Goal: Task Accomplishment & Management: Use online tool/utility

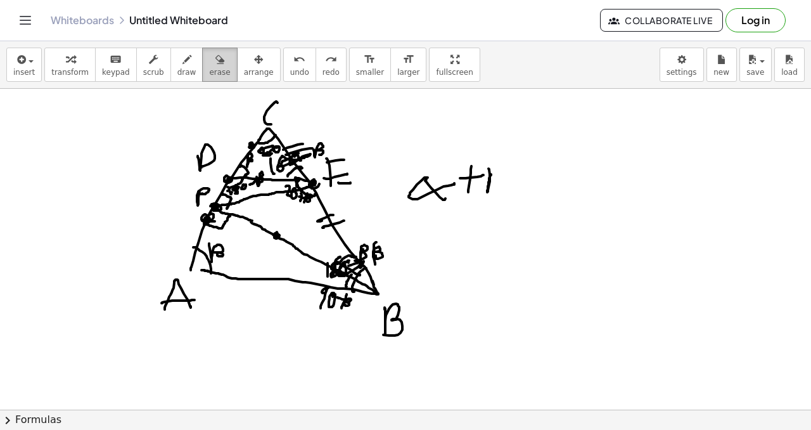
click at [215, 60] on icon "button" at bounding box center [219, 59] width 9 height 15
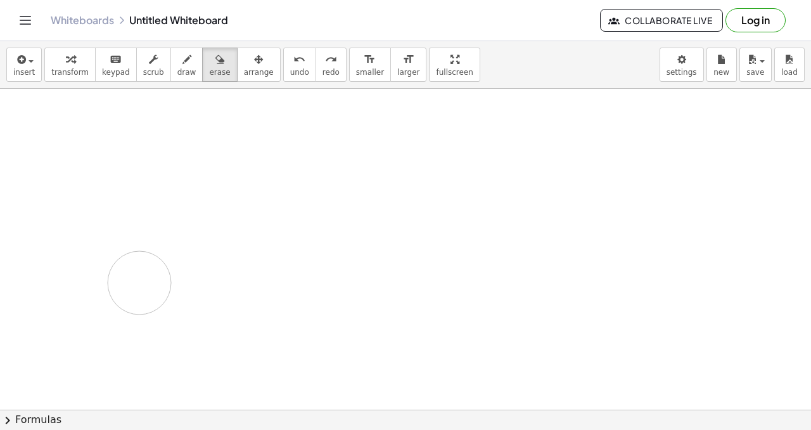
drag, startPoint x: 366, startPoint y: 164, endPoint x: 192, endPoint y: 42, distance: 212.4
click at [182, 68] on span "draw" at bounding box center [186, 72] width 19 height 9
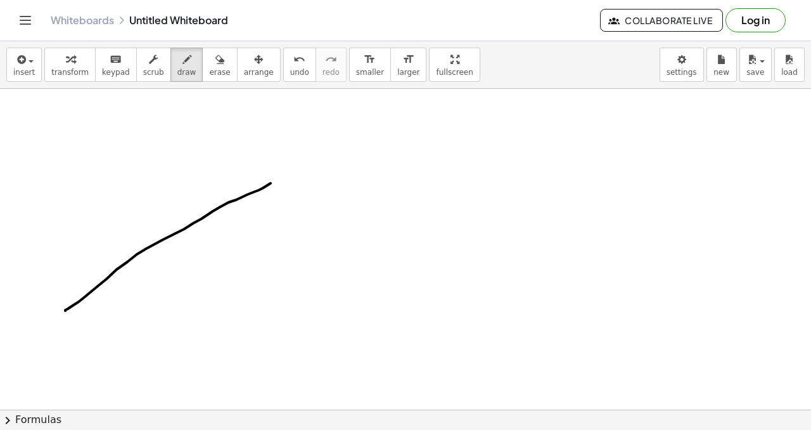
drag, startPoint x: 106, startPoint y: 279, endPoint x: 350, endPoint y: 145, distance: 278.2
drag, startPoint x: 366, startPoint y: 136, endPoint x: 346, endPoint y: 298, distance: 164.1
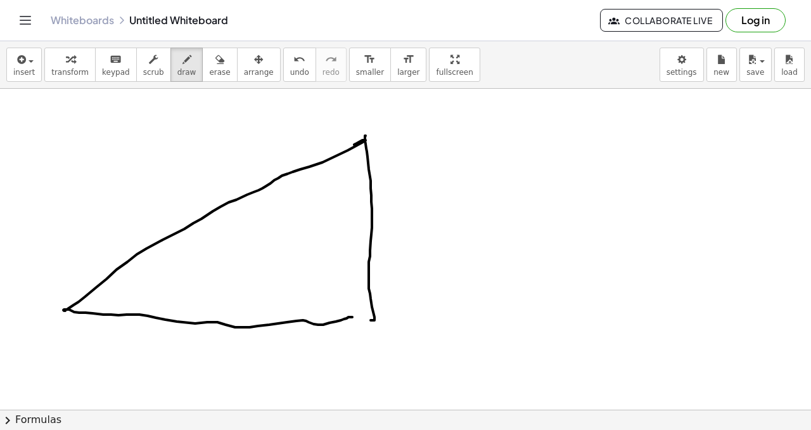
drag, startPoint x: 63, startPoint y: 310, endPoint x: 361, endPoint y: 304, distance: 297.9
drag, startPoint x: 61, startPoint y: 328, endPoint x: 82, endPoint y: 322, distance: 21.7
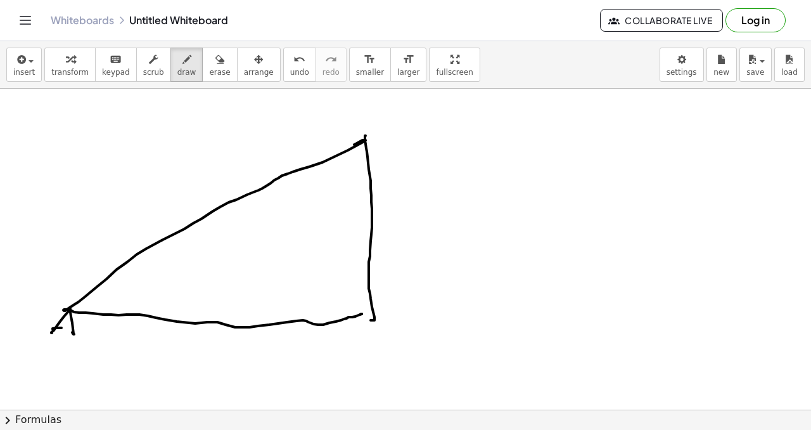
drag, startPoint x: 401, startPoint y: 111, endPoint x: 385, endPoint y: 141, distance: 33.7
drag, startPoint x: 406, startPoint y: 313, endPoint x: 411, endPoint y: 339, distance: 26.5
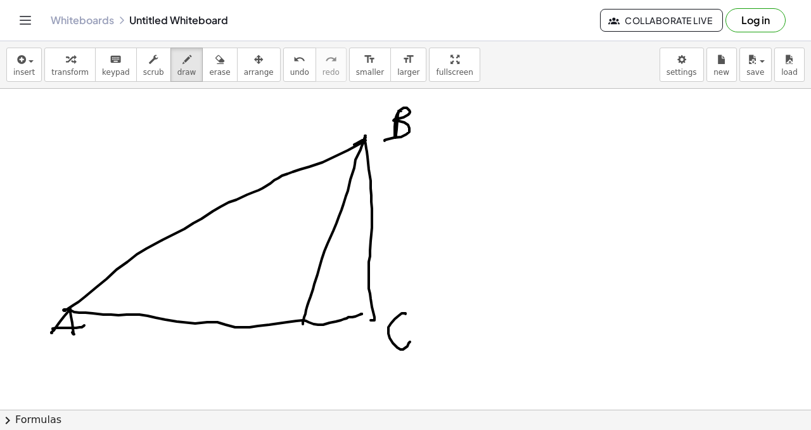
drag, startPoint x: 365, startPoint y: 138, endPoint x: 303, endPoint y: 308, distance: 181.4
drag, startPoint x: 301, startPoint y: 321, endPoint x: 302, endPoint y: 328, distance: 7.0
drag, startPoint x: 306, startPoint y: 342, endPoint x: 303, endPoint y: 336, distance: 6.5
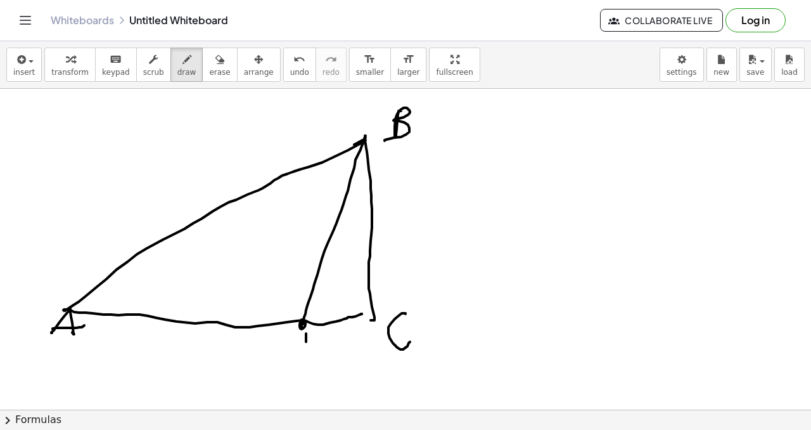
drag, startPoint x: 304, startPoint y: 335, endPoint x: 303, endPoint y: 342, distance: 7.0
drag, startPoint x: 303, startPoint y: 342, endPoint x: 319, endPoint y: 345, distance: 16.7
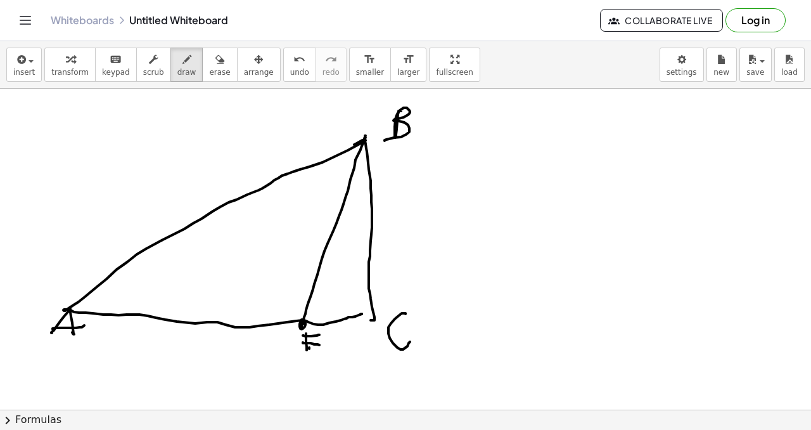
drag, startPoint x: 309, startPoint y: 349, endPoint x: 323, endPoint y: 325, distance: 27.3
drag, startPoint x: 371, startPoint y: 316, endPoint x: 289, endPoint y: 184, distance: 155.4
drag, startPoint x: 289, startPoint y: 183, endPoint x: 284, endPoint y: 173, distance: 11.3
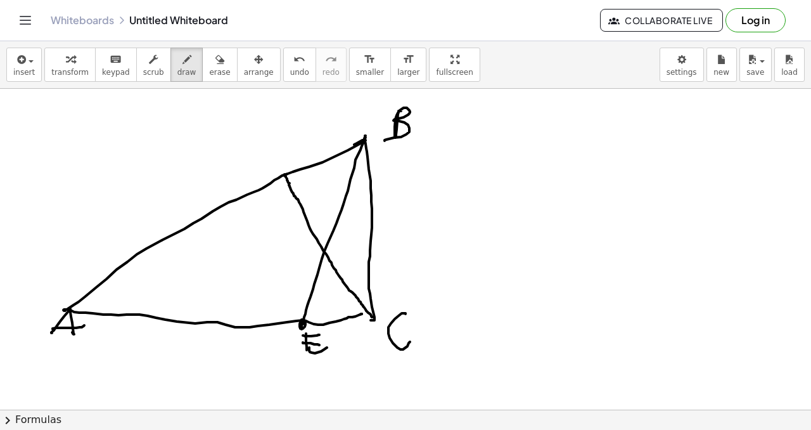
drag, startPoint x: 284, startPoint y: 177, endPoint x: 283, endPoint y: 158, distance: 19.1
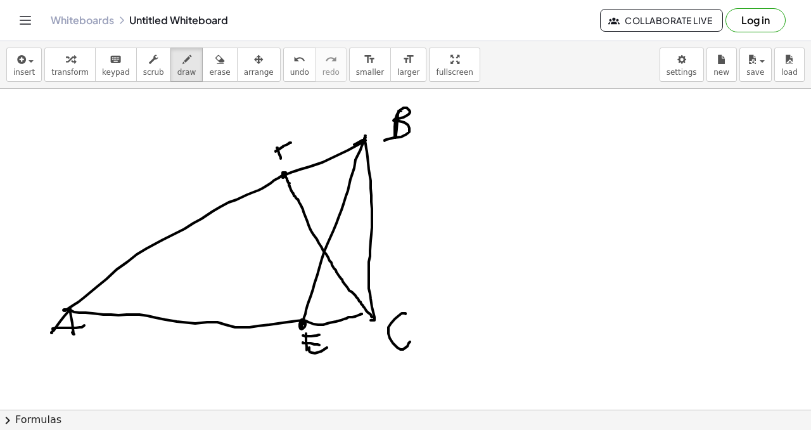
drag, startPoint x: 277, startPoint y: 156, endPoint x: 285, endPoint y: 156, distance: 8.2
drag, startPoint x: 279, startPoint y: 150, endPoint x: 281, endPoint y: 161, distance: 11.7
drag, startPoint x: 311, startPoint y: 298, endPoint x: 321, endPoint y: 316, distance: 19.9
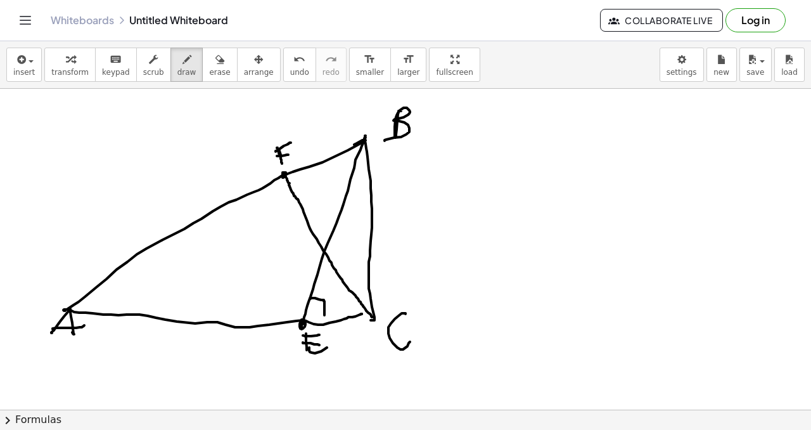
drag, startPoint x: 295, startPoint y: 184, endPoint x: 305, endPoint y: 167, distance: 20.1
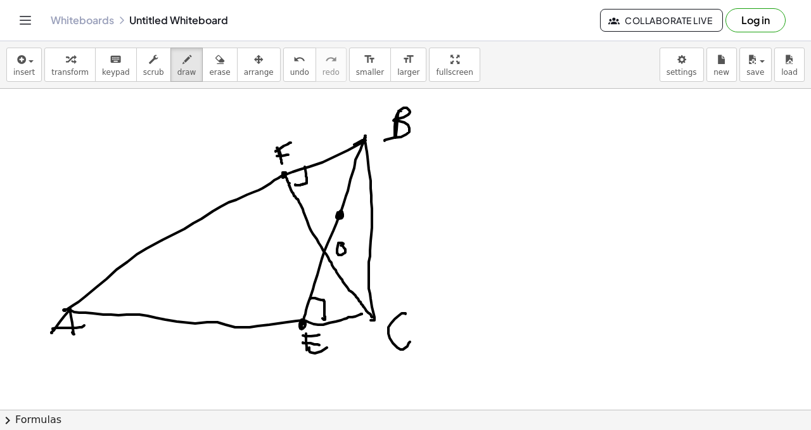
drag, startPoint x: 286, startPoint y: 176, endPoint x: 250, endPoint y: 113, distance: 71.8
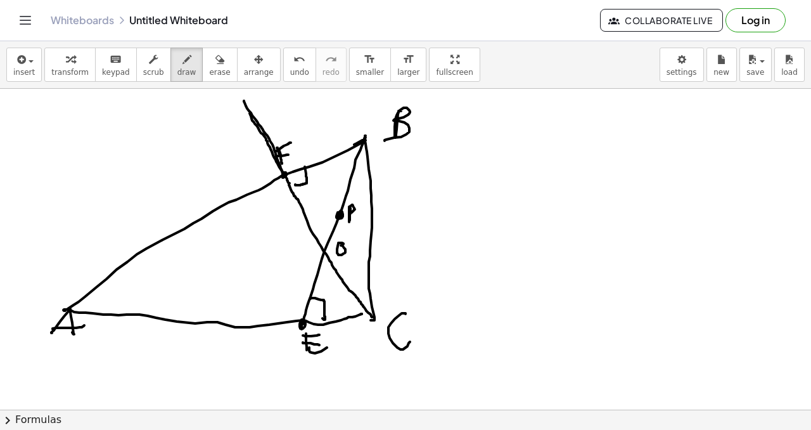
drag, startPoint x: 244, startPoint y: 101, endPoint x: 281, endPoint y: 178, distance: 85.9
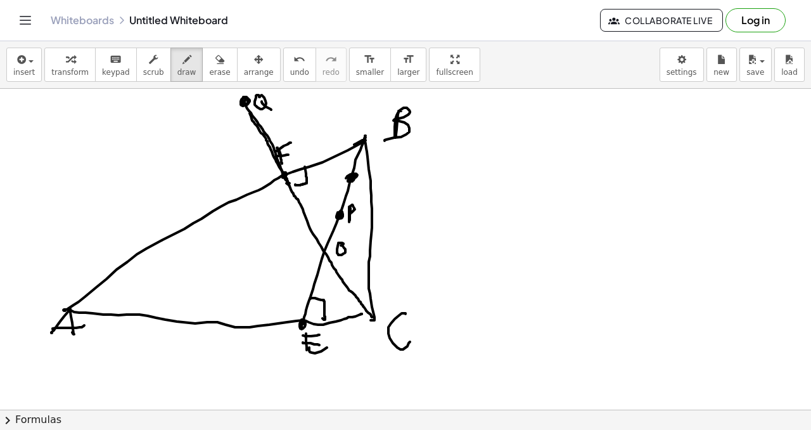
drag, startPoint x: 454, startPoint y: 127, endPoint x: 461, endPoint y: 141, distance: 15.3
click at [293, 61] on icon "undo" at bounding box center [299, 59] width 12 height 15
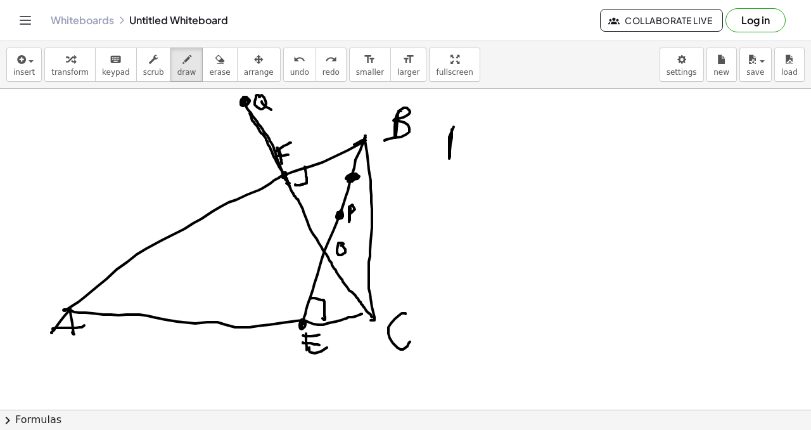
drag, startPoint x: 451, startPoint y: 126, endPoint x: 449, endPoint y: 158, distance: 32.4
drag, startPoint x: 483, startPoint y: 134, endPoint x: 494, endPoint y: 139, distance: 12.2
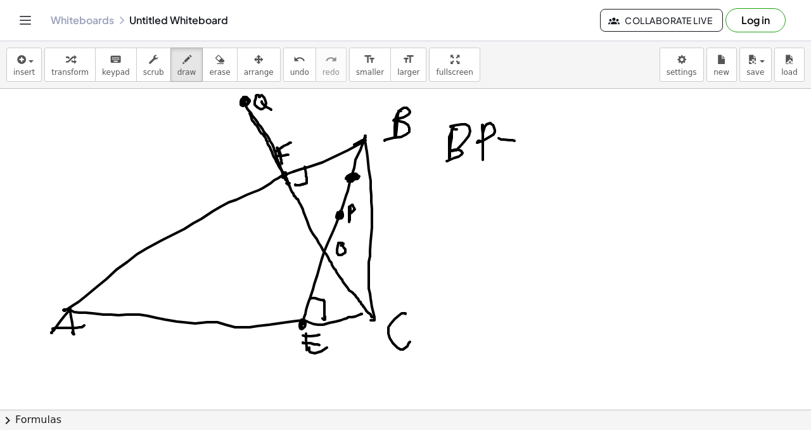
drag, startPoint x: 504, startPoint y: 139, endPoint x: 497, endPoint y: 152, distance: 14.5
drag, startPoint x: 518, startPoint y: 155, endPoint x: 524, endPoint y: 139, distance: 17.1
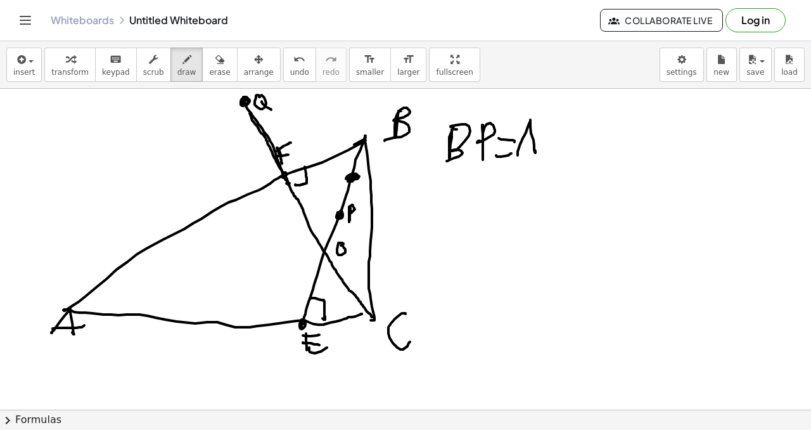
drag, startPoint x: 539, startPoint y: 141, endPoint x: 548, endPoint y: 141, distance: 8.3
drag, startPoint x: 560, startPoint y: 125, endPoint x: 562, endPoint y: 136, distance: 10.8
drag, startPoint x: 455, startPoint y: 106, endPoint x: 557, endPoint y: 108, distance: 102.1
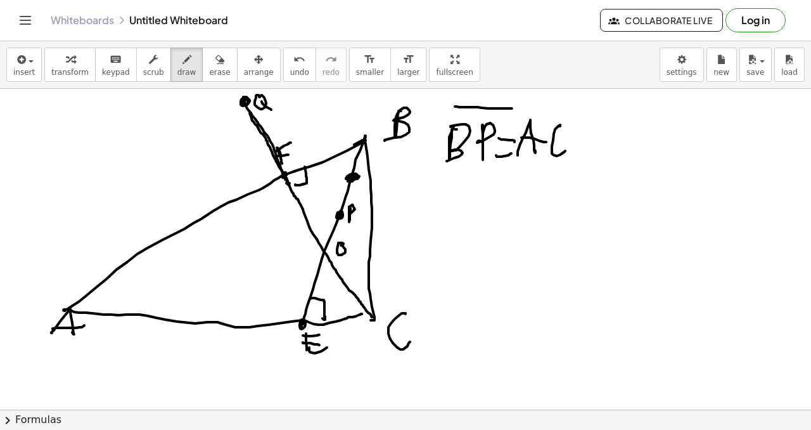
drag, startPoint x: 538, startPoint y: 110, endPoint x: 567, endPoint y: 107, distance: 29.3
drag, startPoint x: 449, startPoint y: 181, endPoint x: 486, endPoint y: 179, distance: 37.4
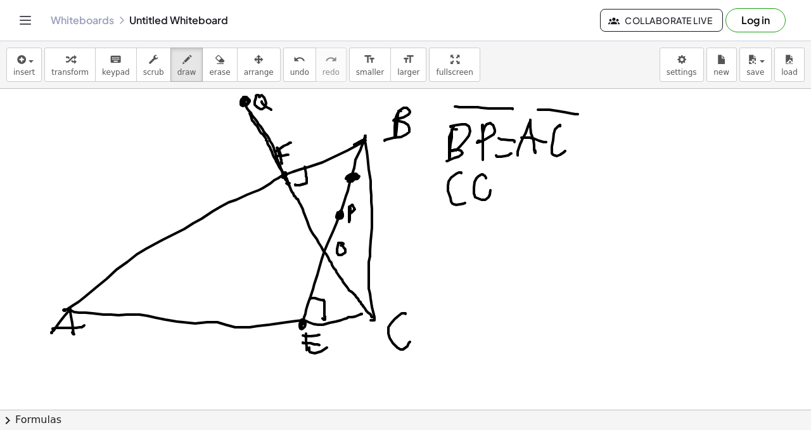
drag, startPoint x: 485, startPoint y: 176, endPoint x: 484, endPoint y: 184, distance: 8.3
drag, startPoint x: 484, startPoint y: 189, endPoint x: 501, endPoint y: 195, distance: 18.2
drag, startPoint x: 515, startPoint y: 182, endPoint x: 504, endPoint y: 199, distance: 20.2
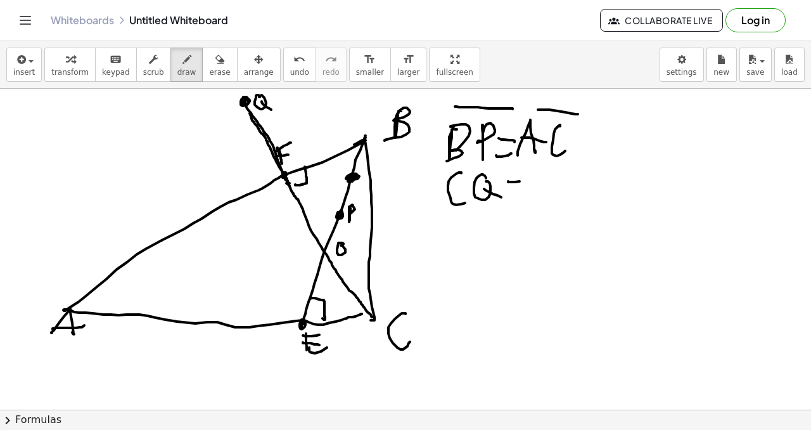
drag, startPoint x: 504, startPoint y: 199, endPoint x: 529, endPoint y: 194, distance: 24.6
drag, startPoint x: 535, startPoint y: 188, endPoint x: 546, endPoint y: 196, distance: 13.6
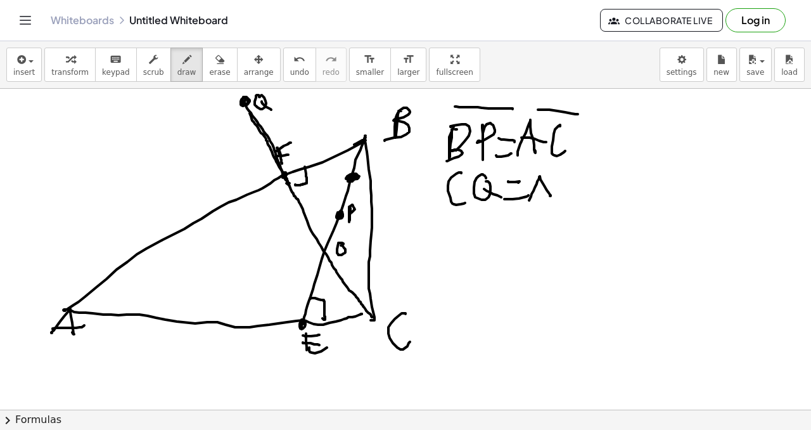
drag, startPoint x: 561, startPoint y: 181, endPoint x: 556, endPoint y: 192, distance: 12.5
drag, startPoint x: 455, startPoint y: 166, endPoint x: 495, endPoint y: 167, distance: 39.9
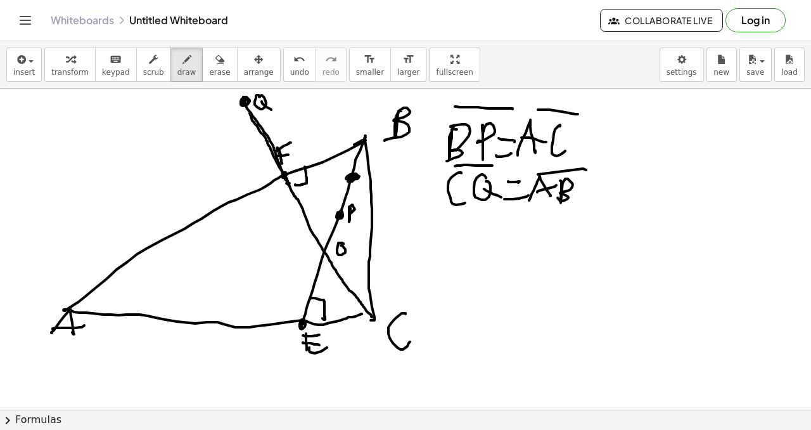
drag, startPoint x: 270, startPoint y: 177, endPoint x: 273, endPoint y: 157, distance: 21.2
drag, startPoint x: 69, startPoint y: 306, endPoint x: 281, endPoint y: 231, distance: 224.5
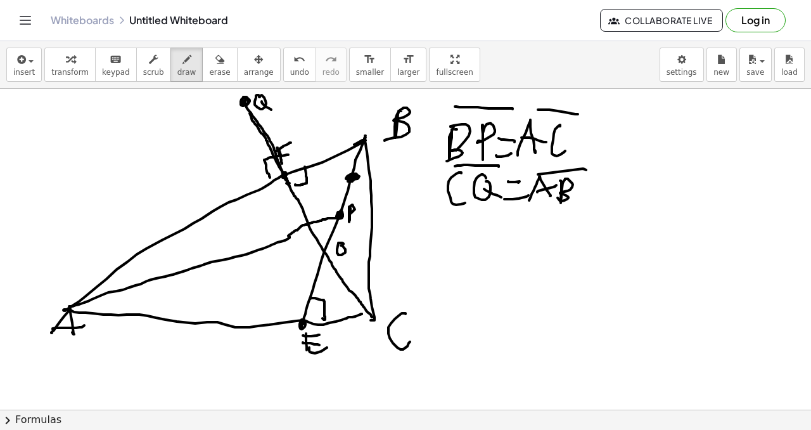
drag, startPoint x: 293, startPoint y: 232, endPoint x: 337, endPoint y: 214, distance: 46.9
drag, startPoint x: 342, startPoint y: 217, endPoint x: 129, endPoint y: 278, distance: 221.6
click at [290, 69] on span "undo" at bounding box center [299, 72] width 19 height 9
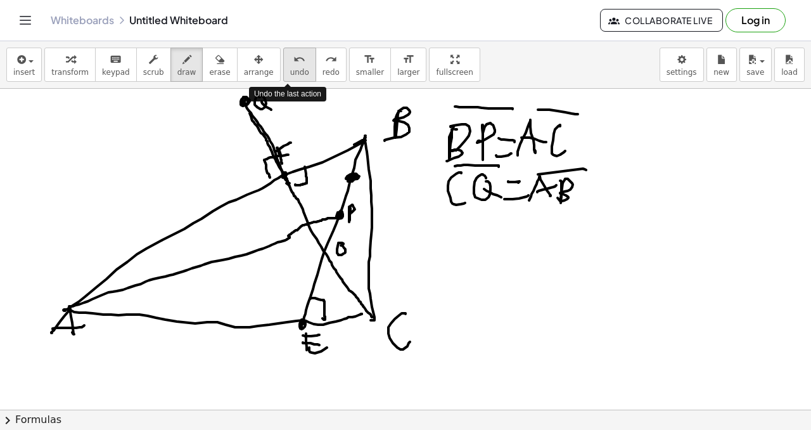
click at [290, 68] on span "undo" at bounding box center [299, 72] width 19 height 9
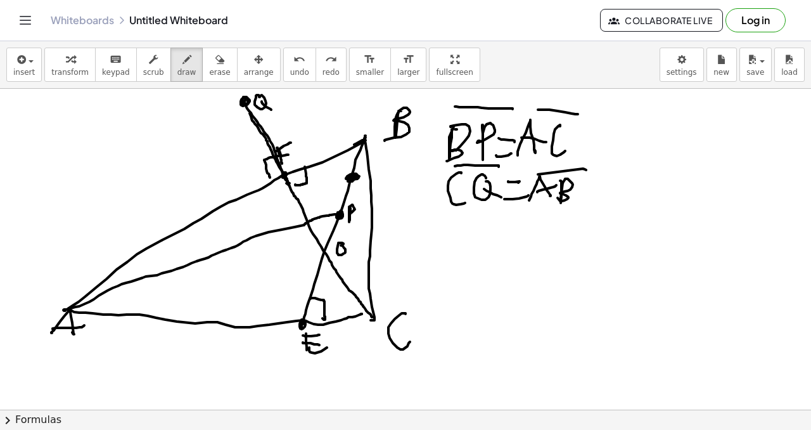
drag, startPoint x: 69, startPoint y: 308, endPoint x: 340, endPoint y: 214, distance: 286.4
drag, startPoint x: 309, startPoint y: 224, endPoint x: 314, endPoint y: 213, distance: 12.8
drag, startPoint x: 269, startPoint y: 185, endPoint x: 288, endPoint y: 188, distance: 18.6
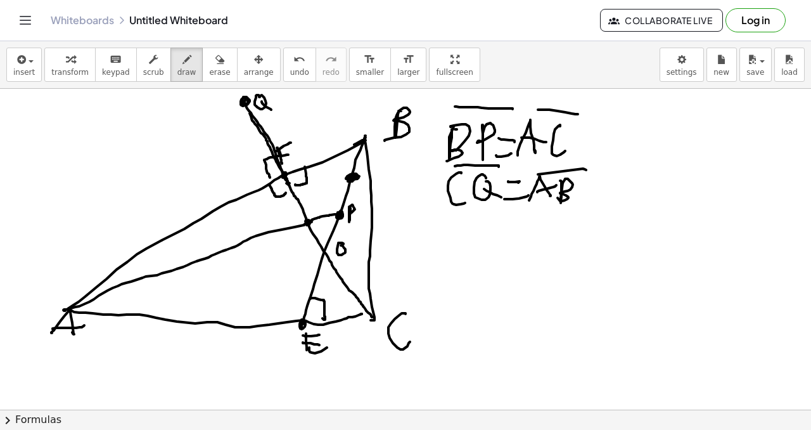
drag, startPoint x: 361, startPoint y: 314, endPoint x: 370, endPoint y: 311, distance: 9.4
drag, startPoint x: 68, startPoint y: 309, endPoint x: 174, endPoint y: 141, distance: 199.0
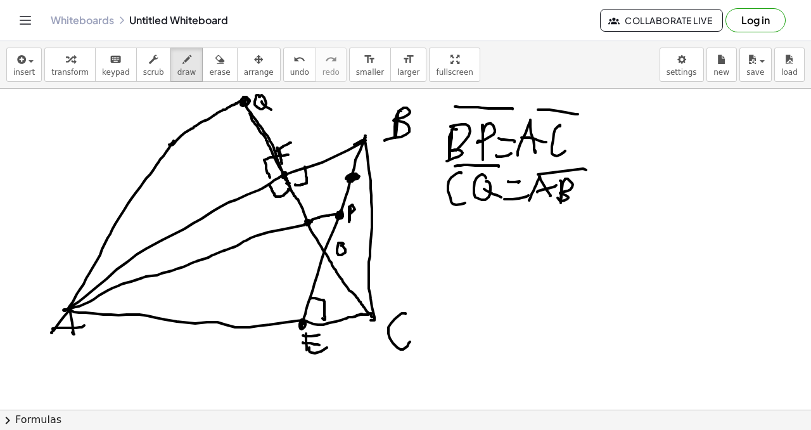
drag, startPoint x: 169, startPoint y: 144, endPoint x: 241, endPoint y: 100, distance: 84.2
click at [286, 73] on div "insert select one: Math Expression Function Text Youtube Video Graphing Geometr…" at bounding box center [405, 65] width 811 height 48
click at [215, 64] on icon "button" at bounding box center [219, 59] width 9 height 15
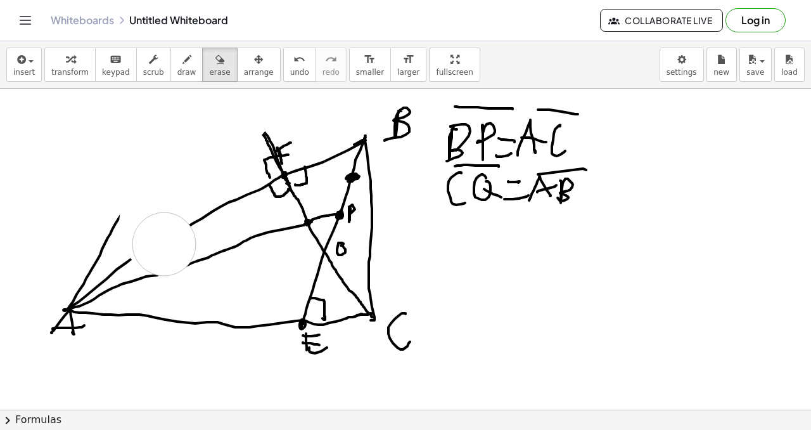
drag, startPoint x: 166, startPoint y: 173, endPoint x: 681, endPoint y: 398, distance: 561.6
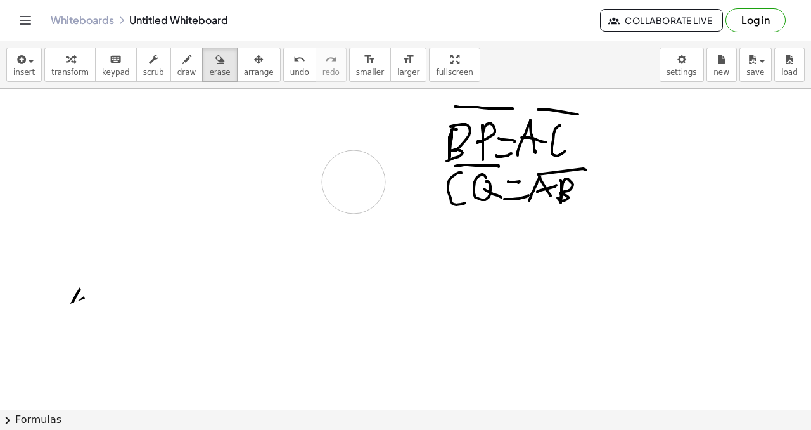
drag, startPoint x: 305, startPoint y: 146, endPoint x: 201, endPoint y: 252, distance: 148.3
drag, startPoint x: 72, startPoint y: 292, endPoint x: 93, endPoint y: 219, distance: 75.8
click at [183, 63] on icon "button" at bounding box center [187, 59] width 9 height 15
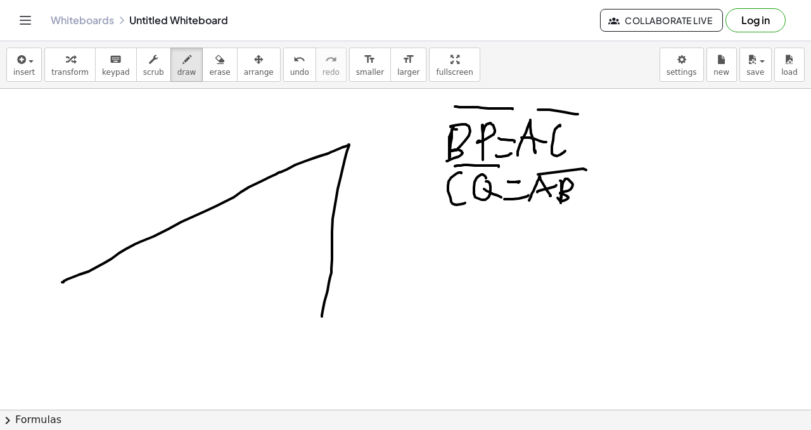
drag, startPoint x: 68, startPoint y: 279, endPoint x: 321, endPoint y: 315, distance: 256.1
drag, startPoint x: 63, startPoint y: 281, endPoint x: 307, endPoint y: 299, distance: 244.7
drag, startPoint x: 352, startPoint y: 127, endPoint x: 358, endPoint y: 122, distance: 8.1
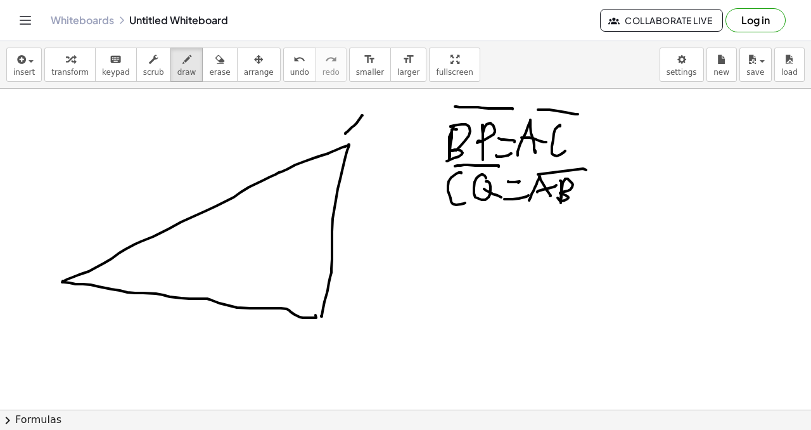
drag, startPoint x: 355, startPoint y: 122, endPoint x: 370, endPoint y: 124, distance: 15.3
drag, startPoint x: 43, startPoint y: 280, endPoint x: 111, endPoint y: 292, distance: 68.9
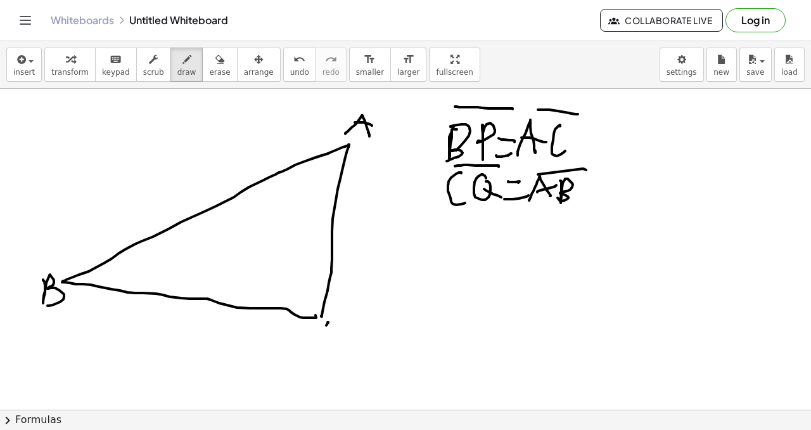
drag, startPoint x: 328, startPoint y: 322, endPoint x: 336, endPoint y: 348, distance: 27.1
drag, startPoint x: 65, startPoint y: 282, endPoint x: 322, endPoint y: 236, distance: 260.8
drag, startPoint x: 327, startPoint y: 231, endPoint x: 340, endPoint y: 229, distance: 12.9
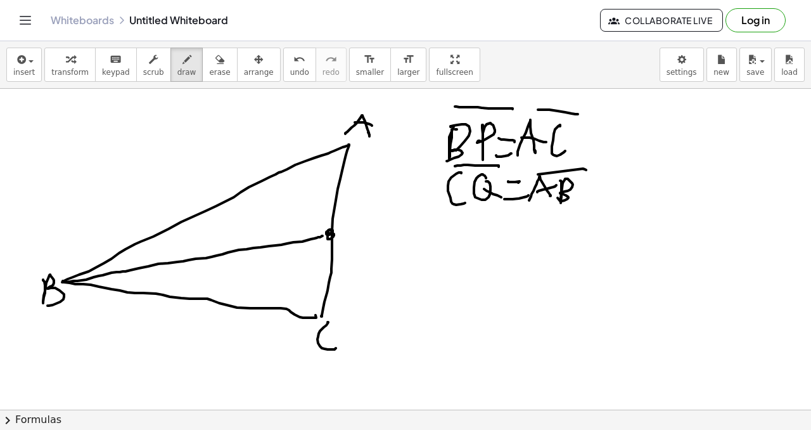
drag, startPoint x: 339, startPoint y: 229, endPoint x: 344, endPoint y: 238, distance: 10.2
drag, startPoint x: 344, startPoint y: 238, endPoint x: 356, endPoint y: 240, distance: 12.2
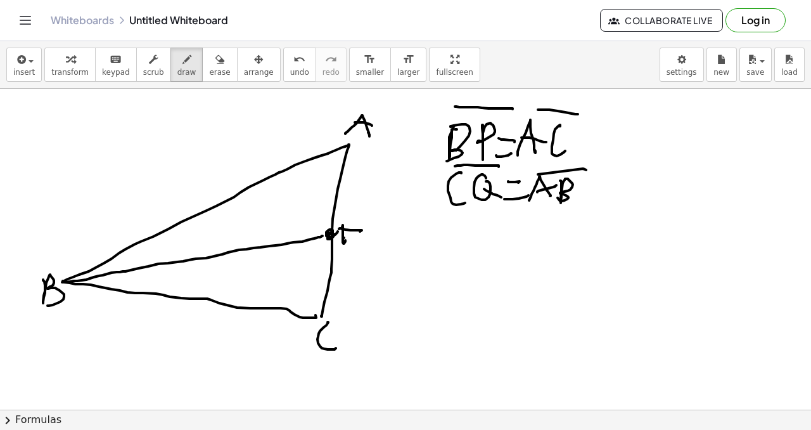
drag, startPoint x: 323, startPoint y: 315, endPoint x: 290, endPoint y: 229, distance: 91.9
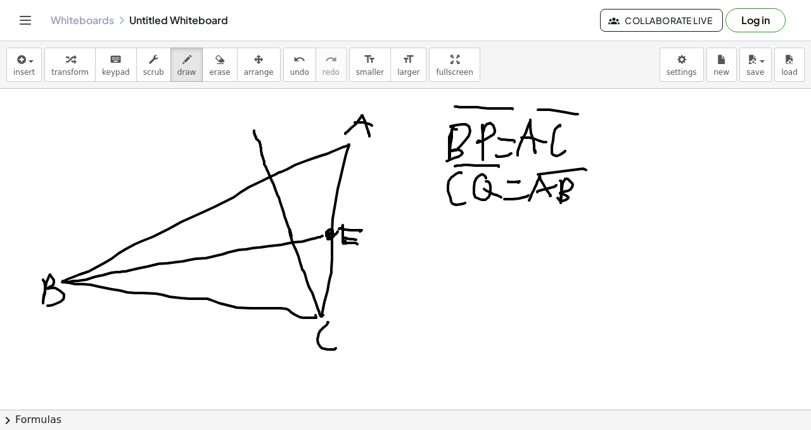
drag, startPoint x: 292, startPoint y: 236, endPoint x: 257, endPoint y: 146, distance: 96.3
drag, startPoint x: 268, startPoint y: 174, endPoint x: 279, endPoint y: 178, distance: 12.0
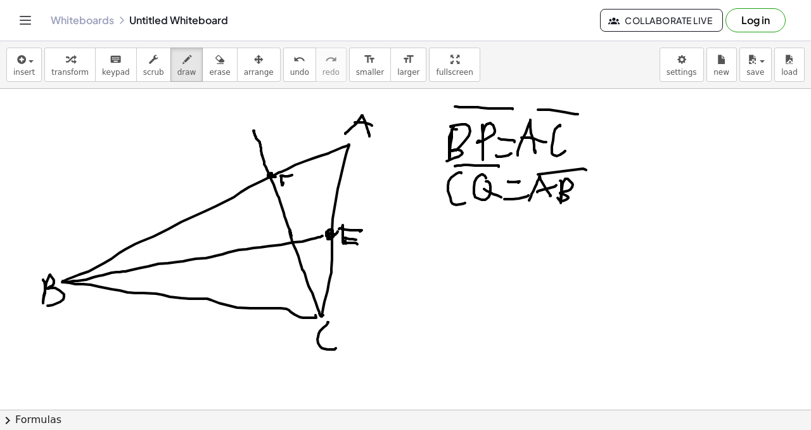
drag, startPoint x: 251, startPoint y: 121, endPoint x: 265, endPoint y: 157, distance: 38.7
drag, startPoint x: 283, startPoint y: 180, endPoint x: 284, endPoint y: 189, distance: 9.0
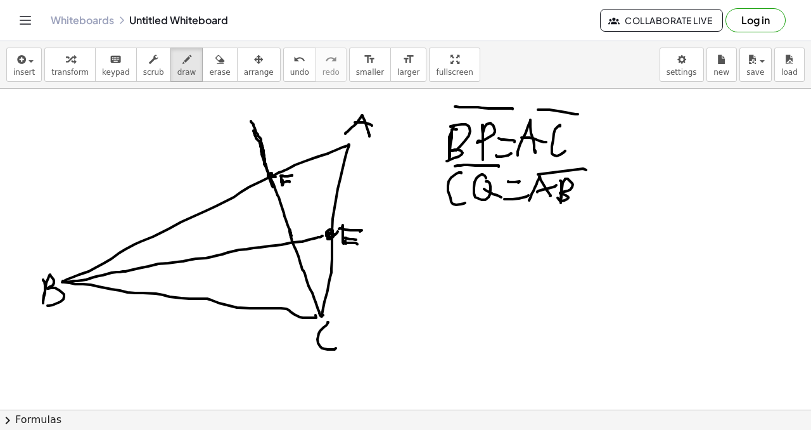
drag, startPoint x: 253, startPoint y: 119, endPoint x: 262, endPoint y: 114, distance: 10.5
drag, startPoint x: 269, startPoint y: 103, endPoint x: 271, endPoint y: 112, distance: 9.7
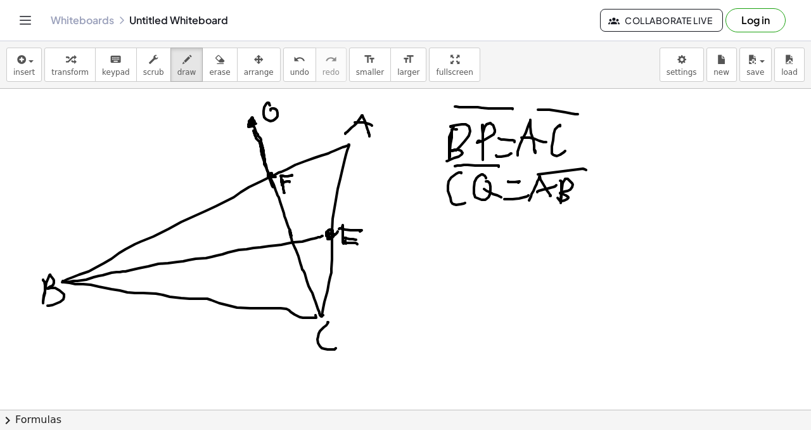
drag, startPoint x: 277, startPoint y: 122, endPoint x: 270, endPoint y: 113, distance: 11.8
drag, startPoint x: 253, startPoint y: 121, endPoint x: 338, endPoint y: 130, distance: 86.0
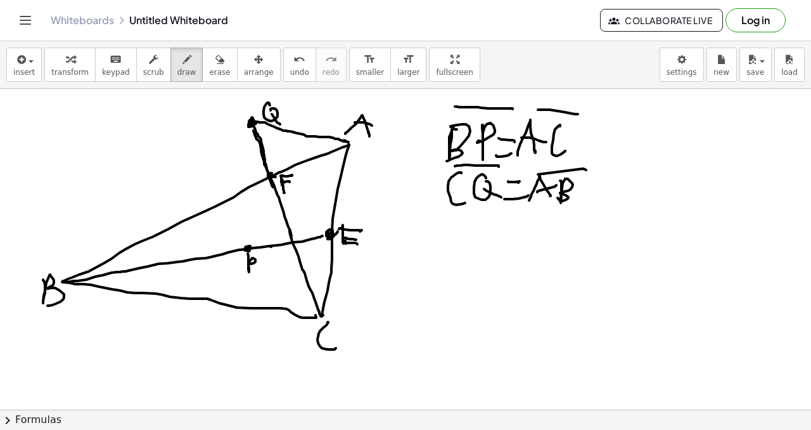
drag, startPoint x: 249, startPoint y: 271, endPoint x: 250, endPoint y: 257, distance: 14.0
drag, startPoint x: 250, startPoint y: 244, endPoint x: 278, endPoint y: 224, distance: 34.5
click at [293, 60] on icon "undo" at bounding box center [299, 59] width 12 height 15
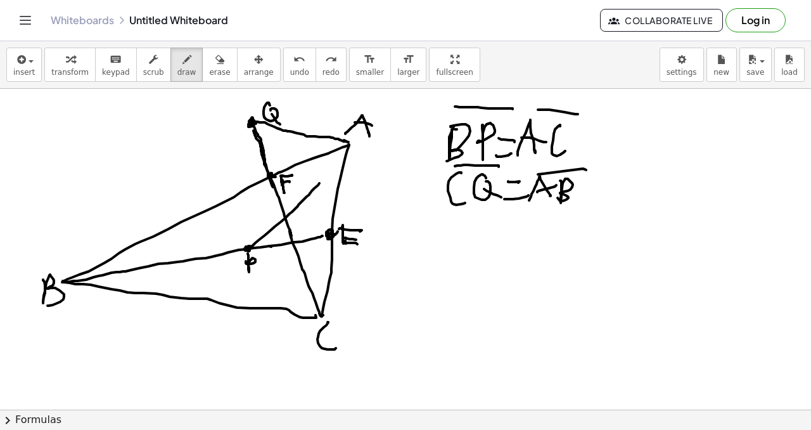
drag, startPoint x: 248, startPoint y: 249, endPoint x: 319, endPoint y: 179, distance: 99.5
drag, startPoint x: 321, startPoint y: 181, endPoint x: 346, endPoint y: 147, distance: 42.1
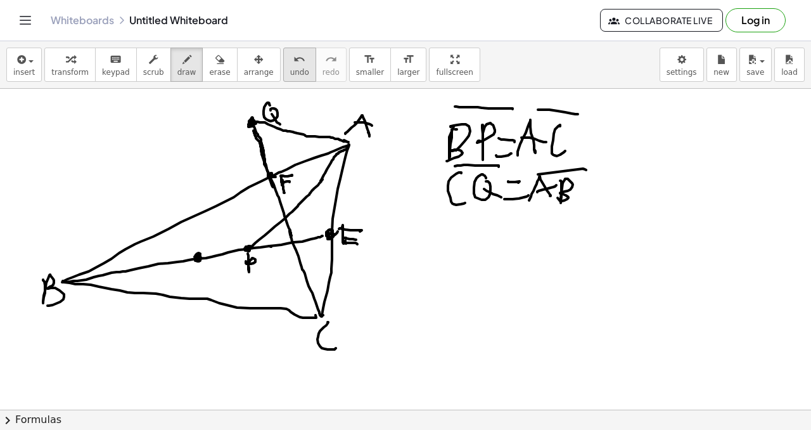
click at [293, 65] on icon "undo" at bounding box center [299, 59] width 12 height 15
click at [293, 62] on icon "undo" at bounding box center [299, 59] width 12 height 15
drag, startPoint x: 187, startPoint y: 277, endPoint x: 207, endPoint y: 262, distance: 25.4
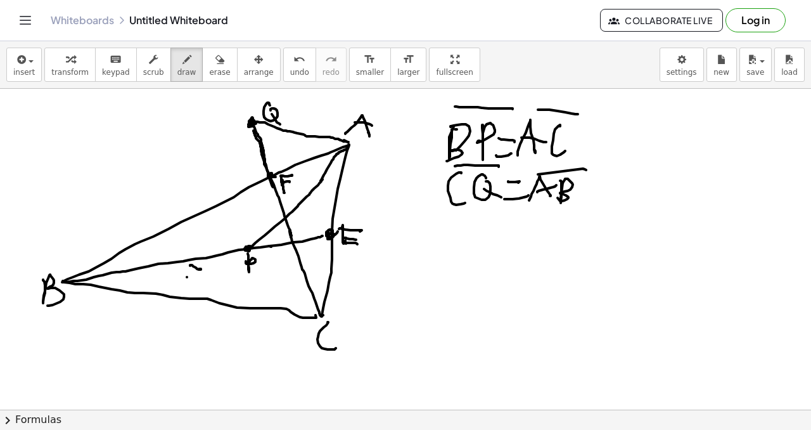
drag, startPoint x: 253, startPoint y: 185, endPoint x: 274, endPoint y: 188, distance: 21.1
drag, startPoint x: 311, startPoint y: 232, endPoint x: 330, endPoint y: 207, distance: 31.2
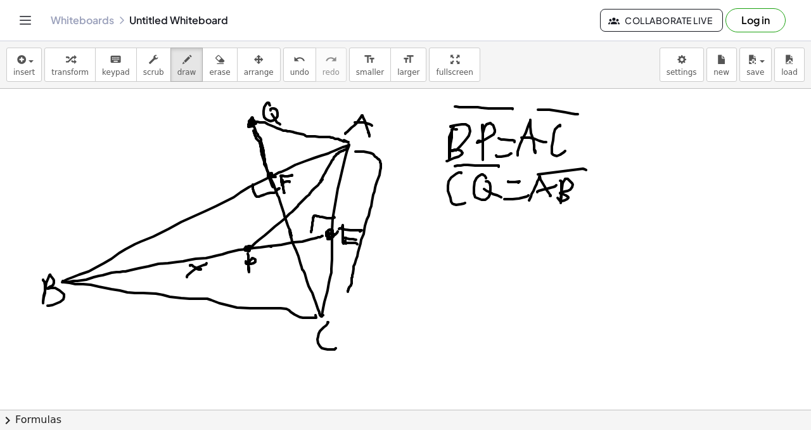
drag, startPoint x: 356, startPoint y: 151, endPoint x: 346, endPoint y: 295, distance: 144.2
drag, startPoint x: 390, startPoint y: 212, endPoint x: 392, endPoint y: 239, distance: 26.7
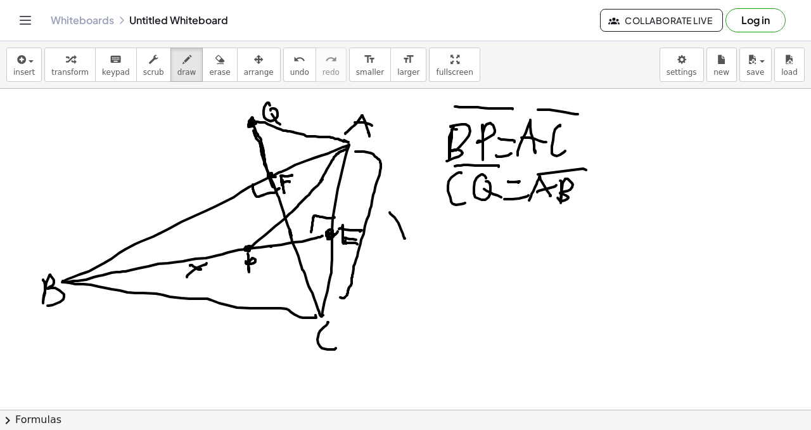
drag, startPoint x: 457, startPoint y: 274, endPoint x: 481, endPoint y: 256, distance: 30.3
drag, startPoint x: 491, startPoint y: 252, endPoint x: 497, endPoint y: 248, distance: 7.1
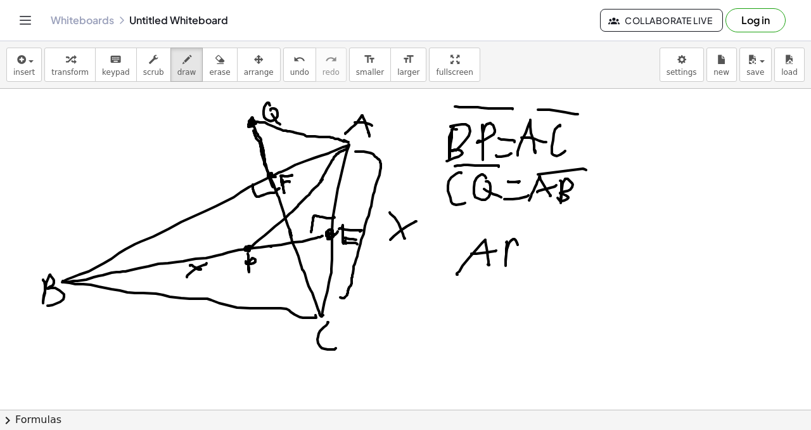
drag, startPoint x: 506, startPoint y: 254, endPoint x: 505, endPoint y: 246, distance: 8.3
drag, startPoint x: 485, startPoint y: 230, endPoint x: 538, endPoint y: 228, distance: 52.6
drag, startPoint x: 551, startPoint y: 229, endPoint x: 549, endPoint y: 267, distance: 38.1
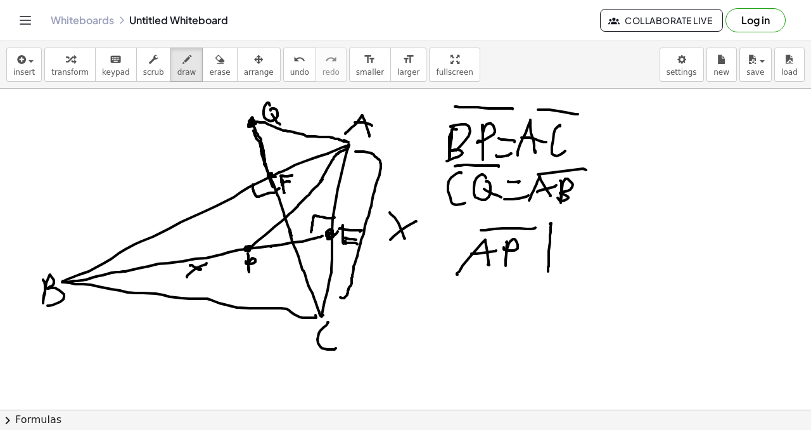
drag, startPoint x: 537, startPoint y: 269, endPoint x: 573, endPoint y: 268, distance: 36.1
drag, startPoint x: 599, startPoint y: 262, endPoint x: 602, endPoint y: 255, distance: 7.1
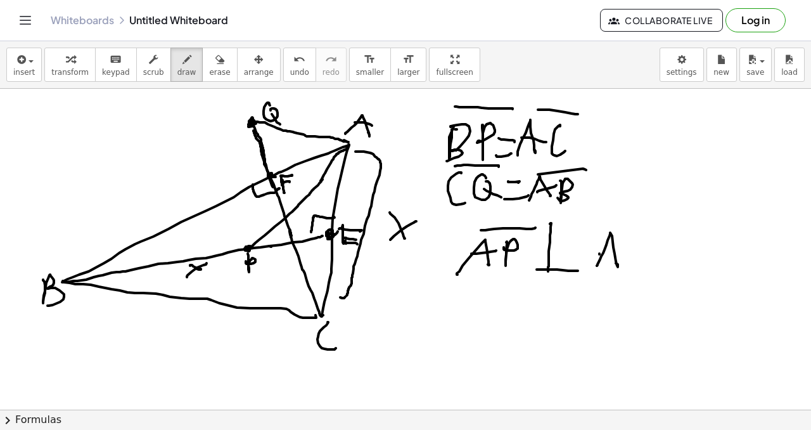
drag, startPoint x: 600, startPoint y: 254, endPoint x: 632, endPoint y: 250, distance: 33.2
drag, startPoint x: 634, startPoint y: 247, endPoint x: 638, endPoint y: 255, distance: 8.8
drag, startPoint x: 644, startPoint y: 284, endPoint x: 636, endPoint y: 257, distance: 28.5
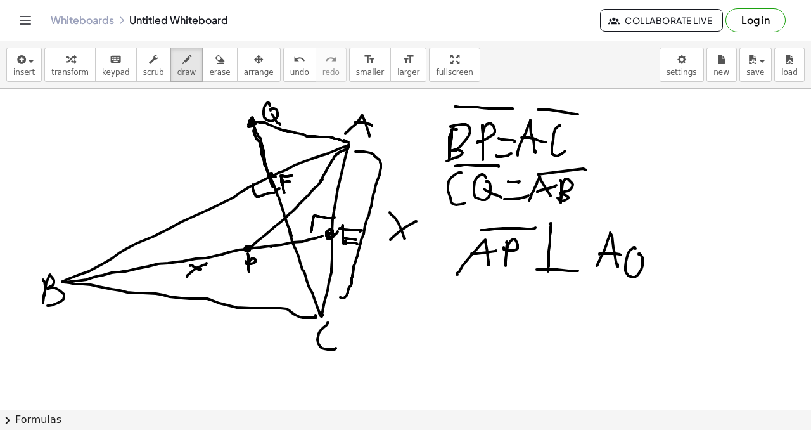
drag, startPoint x: 349, startPoint y: 143, endPoint x: 258, endPoint y: 110, distance: 96.2
click at [290, 66] on button "undo undo" at bounding box center [299, 65] width 33 height 34
drag, startPoint x: 350, startPoint y: 143, endPoint x: 332, endPoint y: 120, distance: 29.3
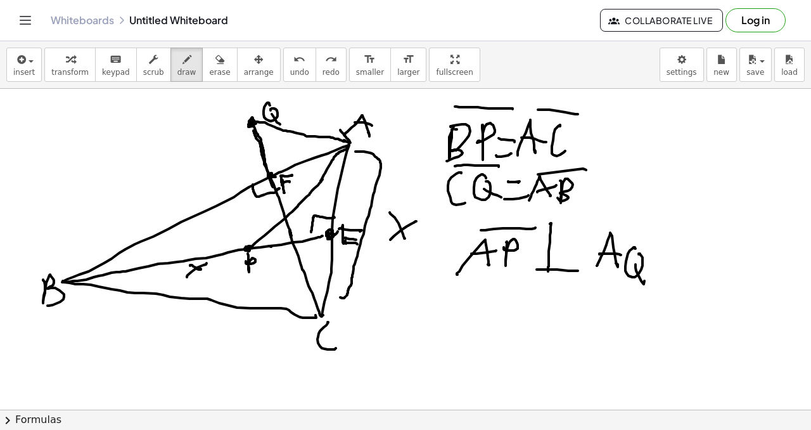
click at [290, 70] on span "undo" at bounding box center [299, 72] width 19 height 9
drag, startPoint x: 268, startPoint y: 212, endPoint x: 264, endPoint y: 231, distance: 19.4
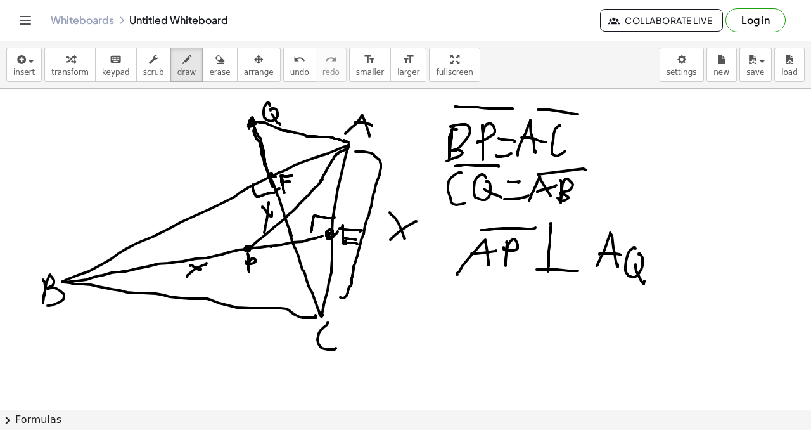
drag, startPoint x: 196, startPoint y: 171, endPoint x: 212, endPoint y: 164, distance: 16.7
click at [293, 65] on icon "undo" at bounding box center [299, 59] width 12 height 15
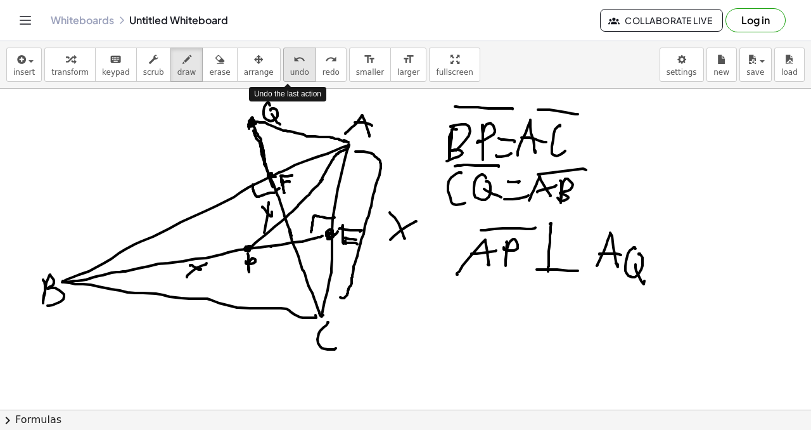
click at [293, 65] on icon "undo" at bounding box center [299, 59] width 12 height 15
click at [288, 66] on button "undo undo" at bounding box center [299, 65] width 33 height 34
click at [290, 70] on span "undo" at bounding box center [299, 72] width 19 height 9
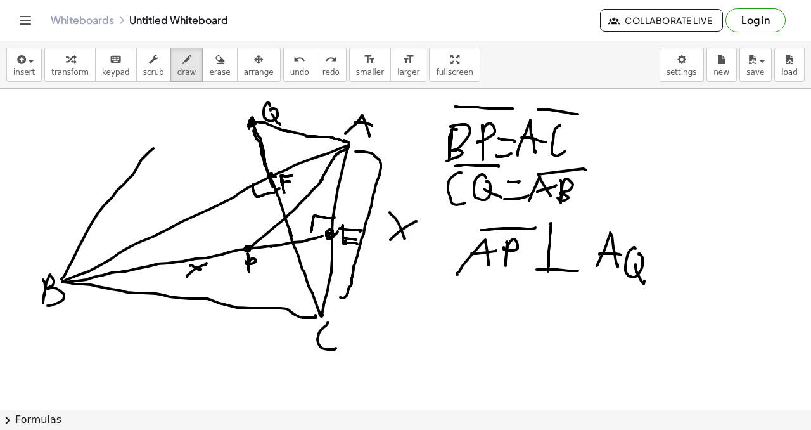
drag, startPoint x: 64, startPoint y: 276, endPoint x: 176, endPoint y: 129, distance: 185.4
drag, startPoint x: 176, startPoint y: 131, endPoint x: 245, endPoint y: 222, distance: 114.0
drag, startPoint x: 231, startPoint y: 89, endPoint x: 233, endPoint y: 102, distance: 12.8
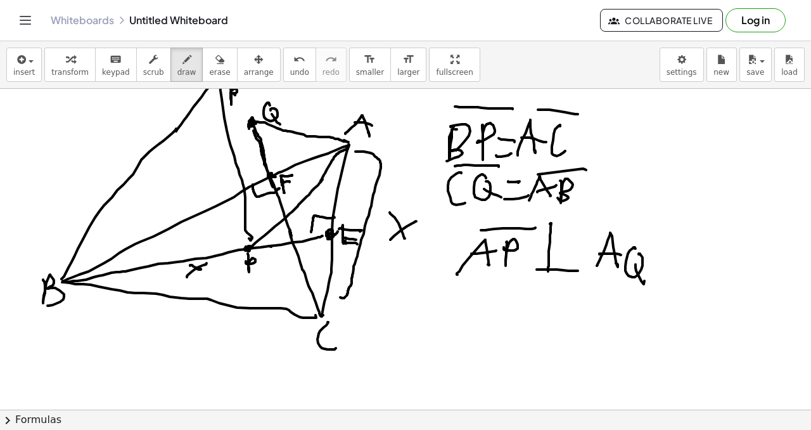
click at [242, 92] on div "insert select one: Math Expression Function Text Youtube Video Graphing Geometr…" at bounding box center [405, 235] width 811 height 388
drag, startPoint x: 170, startPoint y: 255, endPoint x: 176, endPoint y: 260, distance: 7.2
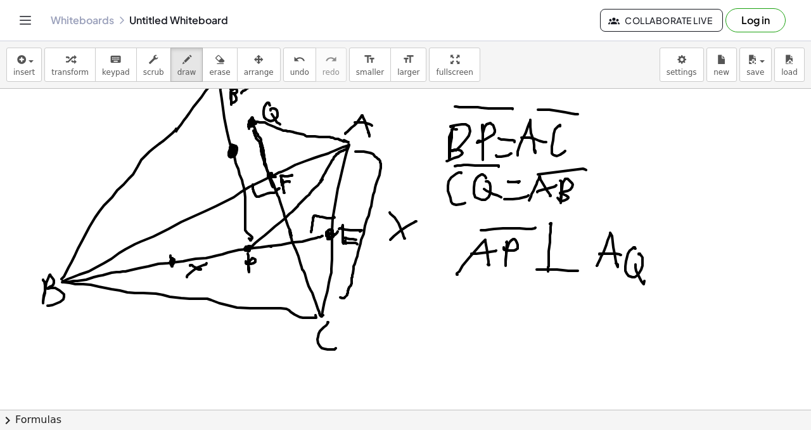
drag, startPoint x: 218, startPoint y: 85, endPoint x: 177, endPoint y: 190, distance: 113.0
click at [177, 192] on div "insert select one: Math Expression Function Text Youtube Video Graphing Geometr…" at bounding box center [405, 235] width 811 height 388
drag, startPoint x: 214, startPoint y: 99, endPoint x: 192, endPoint y: 182, distance: 85.9
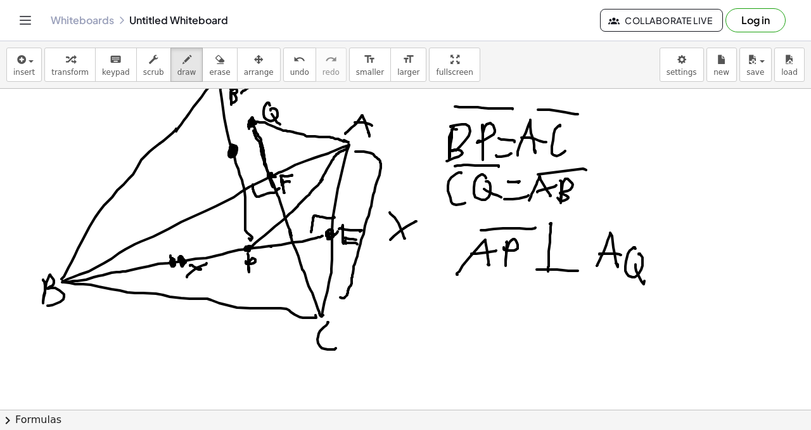
click at [193, 181] on div "insert select one: Math Expression Function Text Youtube Video Graphing Geometr…" at bounding box center [405, 235] width 811 height 388
drag, startPoint x: 182, startPoint y: 245, endPoint x: 217, endPoint y: 102, distance: 147.4
click at [290, 68] on span "undo" at bounding box center [299, 72] width 19 height 9
drag, startPoint x: 217, startPoint y: 89, endPoint x: 172, endPoint y: 236, distance: 154.6
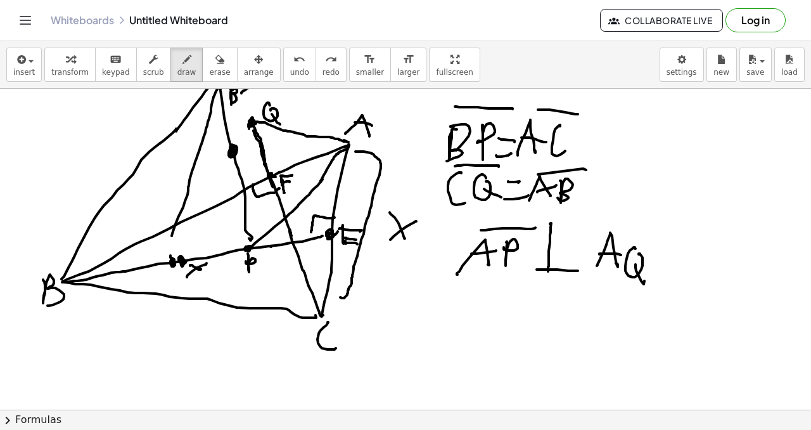
drag, startPoint x: 171, startPoint y: 231, endPoint x: 166, endPoint y: 256, distance: 25.9
drag, startPoint x: 162, startPoint y: 269, endPoint x: 162, endPoint y: 278, distance: 8.9
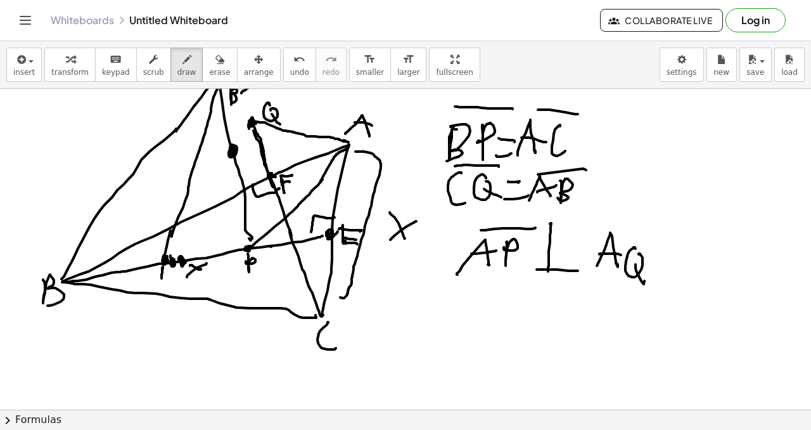
drag, startPoint x: 162, startPoint y: 267, endPoint x: 169, endPoint y: 269, distance: 7.7
drag, startPoint x: 162, startPoint y: 273, endPoint x: 167, endPoint y: 276, distance: 6.5
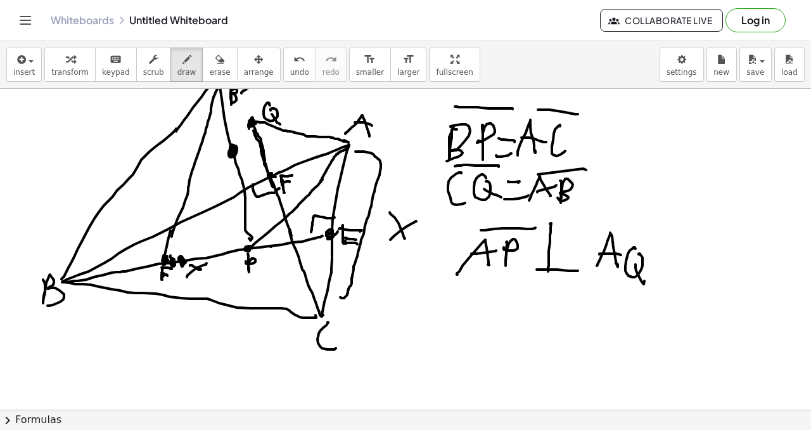
drag, startPoint x: 163, startPoint y: 276, endPoint x: 172, endPoint y: 279, distance: 9.2
drag, startPoint x: 173, startPoint y: 277, endPoint x: 176, endPoint y: 268, distance: 9.2
drag, startPoint x: 182, startPoint y: 238, endPoint x: 182, endPoint y: 253, distance: 14.6
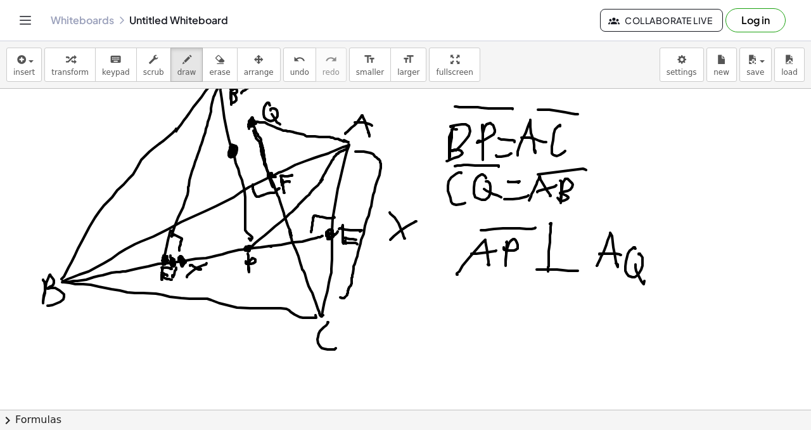
click at [293, 62] on icon "undo" at bounding box center [299, 59] width 12 height 15
click at [293, 63] on icon "undo" at bounding box center [299, 59] width 12 height 15
click at [293, 65] on icon "undo" at bounding box center [299, 59] width 12 height 15
click at [286, 66] on button "undo undo" at bounding box center [299, 65] width 33 height 34
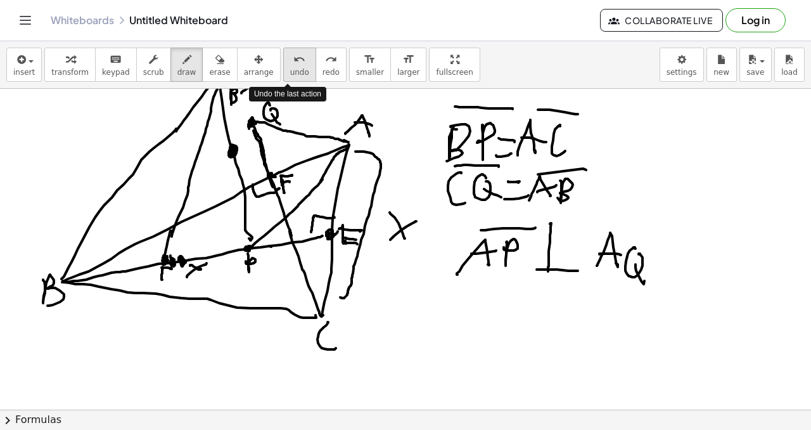
click at [290, 68] on span "undo" at bounding box center [299, 72] width 19 height 9
click at [290, 69] on span "undo" at bounding box center [299, 72] width 19 height 9
click at [290, 70] on span "undo" at bounding box center [299, 72] width 19 height 9
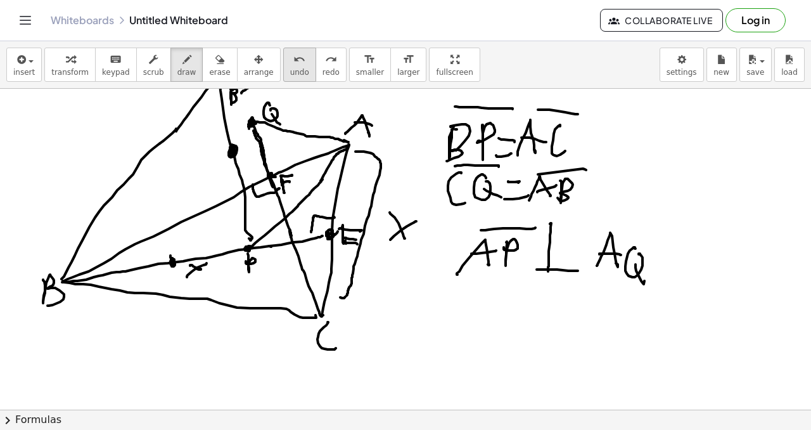
click at [298, 65] on button "undo undo" at bounding box center [299, 65] width 33 height 34
click at [298, 64] on button "undo undo" at bounding box center [299, 65] width 33 height 34
click at [298, 63] on button "undo undo" at bounding box center [299, 65] width 33 height 34
click at [300, 62] on button "undo undo" at bounding box center [299, 65] width 33 height 34
click at [302, 61] on button "undo undo" at bounding box center [299, 65] width 33 height 34
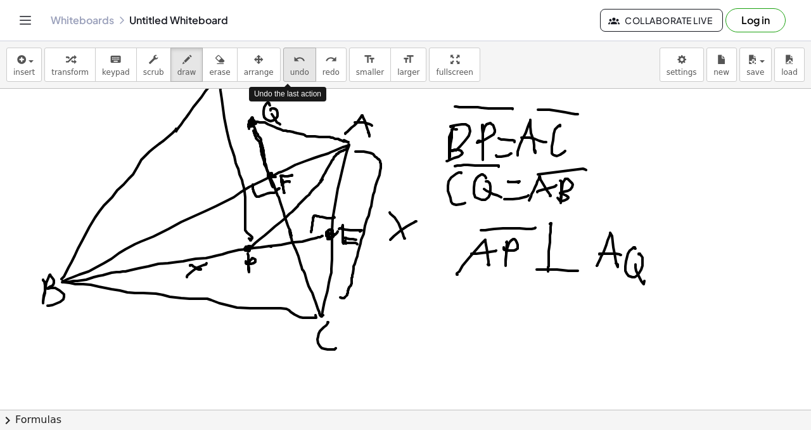
click at [302, 61] on button "undo undo" at bounding box center [299, 65] width 33 height 34
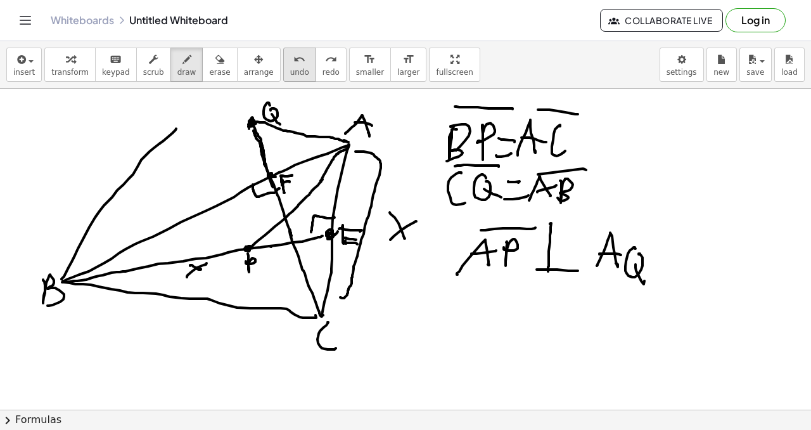
click at [302, 61] on div "undo undo redo redo" at bounding box center [314, 65] width 63 height 34
click at [292, 66] on button "undo undo" at bounding box center [299, 65] width 33 height 34
click at [292, 68] on span "undo" at bounding box center [299, 72] width 19 height 9
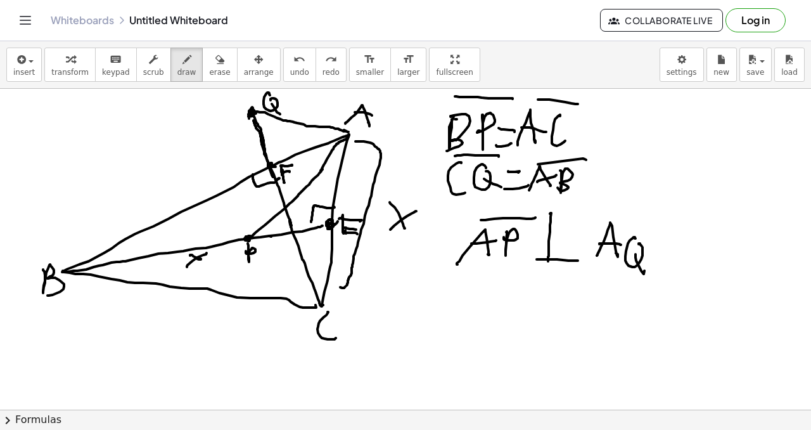
scroll to position [16, 0]
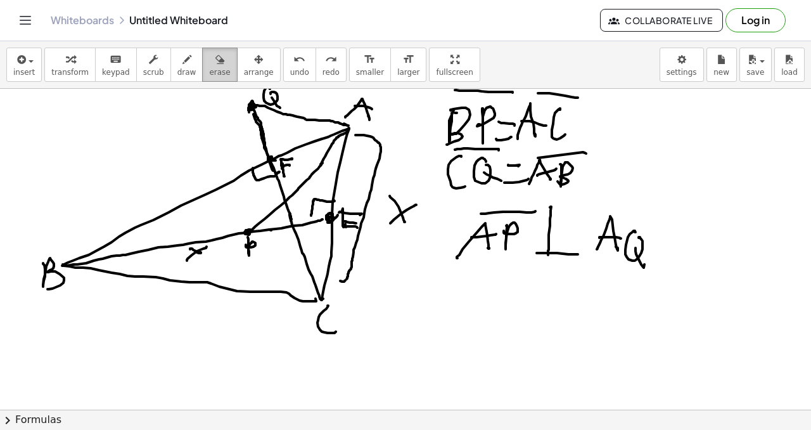
click at [215, 67] on icon "button" at bounding box center [219, 59] width 9 height 15
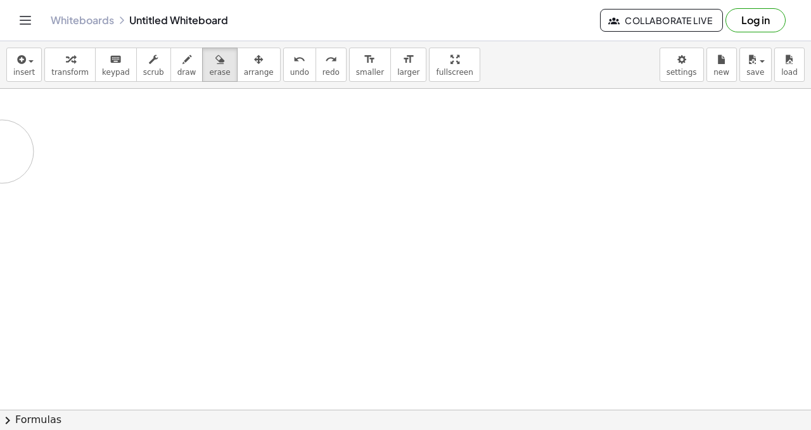
drag, startPoint x: 195, startPoint y: 221, endPoint x: 33, endPoint y: 119, distance: 192.0
click at [11, 146] on div at bounding box center [405, 434] width 811 height 724
click at [177, 74] on span "draw" at bounding box center [186, 72] width 19 height 9
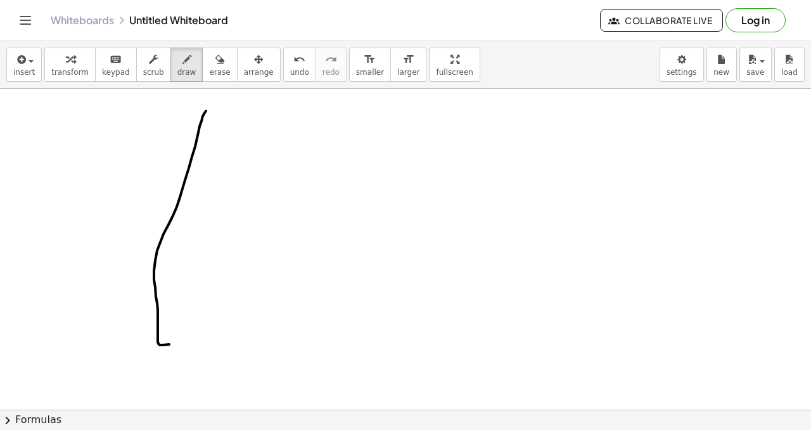
drag, startPoint x: 203, startPoint y: 116, endPoint x: 293, endPoint y: 362, distance: 261.8
click at [293, 362] on div at bounding box center [405, 434] width 811 height 724
click at [300, 63] on button "undo undo" at bounding box center [299, 65] width 33 height 34
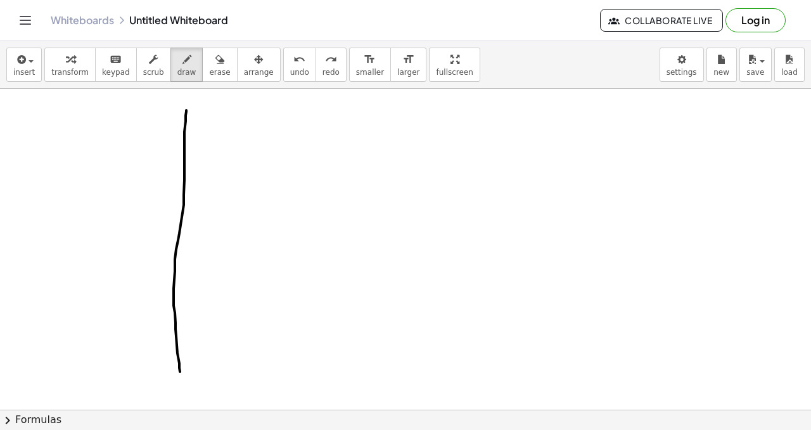
drag, startPoint x: 186, startPoint y: 110, endPoint x: 153, endPoint y: 303, distance: 195.5
click at [176, 366] on div at bounding box center [405, 434] width 811 height 724
drag, startPoint x: 180, startPoint y: 374, endPoint x: 418, endPoint y: 362, distance: 238.0
click at [443, 374] on div at bounding box center [405, 434] width 811 height 724
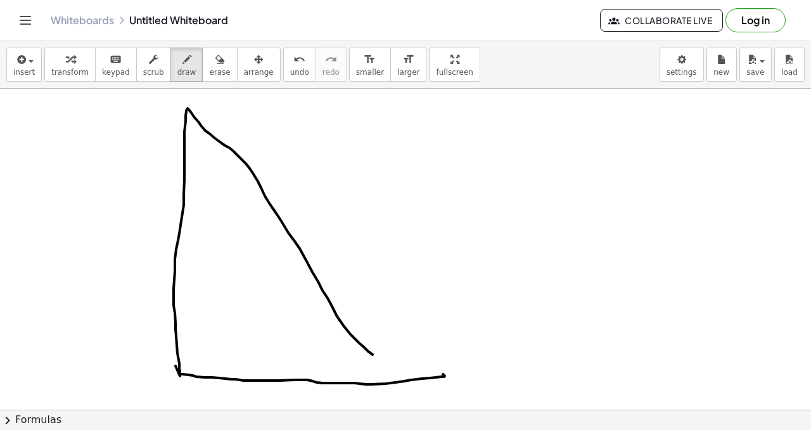
drag, startPoint x: 188, startPoint y: 108, endPoint x: 451, endPoint y: 386, distance: 382.8
click at [451, 386] on div at bounding box center [405, 434] width 811 height 724
drag, startPoint x: 179, startPoint y: 355, endPoint x: 196, endPoint y: 365, distance: 19.9
click at [202, 373] on div at bounding box center [405, 434] width 811 height 724
drag, startPoint x: 205, startPoint y: 150, endPoint x: 222, endPoint y: 139, distance: 20.6
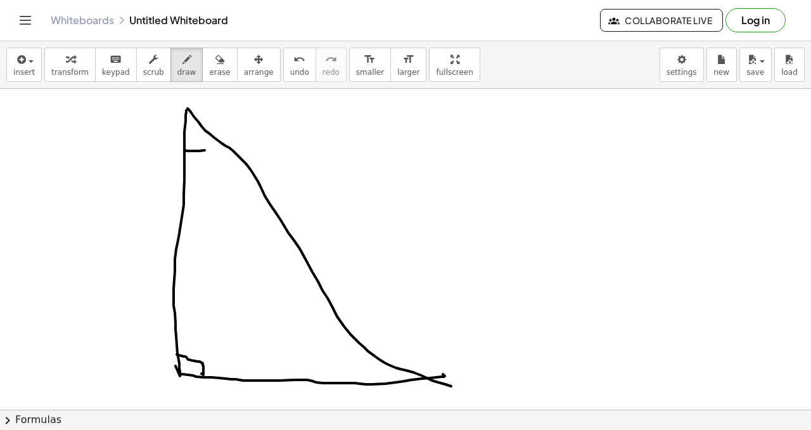
click at [224, 138] on div at bounding box center [405, 434] width 811 height 724
drag, startPoint x: 204, startPoint y: 155, endPoint x: 212, endPoint y: 161, distance: 9.9
click at [212, 162] on div at bounding box center [405, 434] width 811 height 724
click at [215, 172] on div at bounding box center [405, 434] width 811 height 724
drag, startPoint x: 221, startPoint y: 158, endPoint x: 210, endPoint y: 168, distance: 14.8
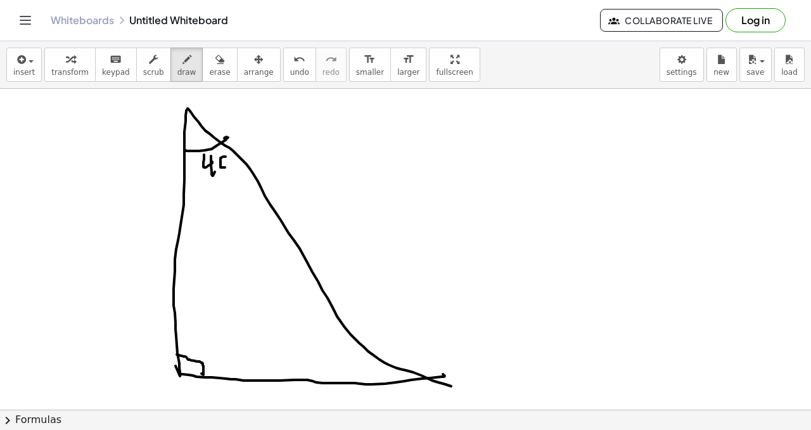
click at [216, 174] on div at bounding box center [405, 434] width 811 height 724
drag, startPoint x: 331, startPoint y: 382, endPoint x: 345, endPoint y: 376, distance: 14.5
click at [333, 381] on div at bounding box center [405, 434] width 811 height 724
drag, startPoint x: 366, startPoint y: 349, endPoint x: 360, endPoint y: 380, distance: 32.3
click at [360, 380] on div at bounding box center [405, 434] width 811 height 724
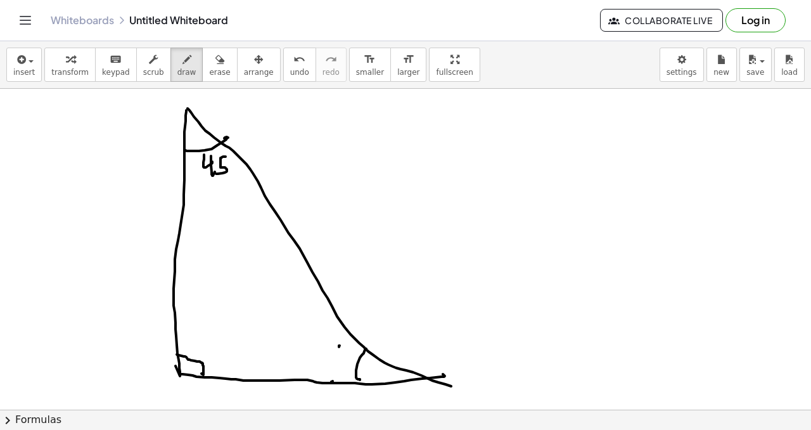
drag, startPoint x: 339, startPoint y: 347, endPoint x: 346, endPoint y: 342, distance: 8.6
click at [345, 349] on div at bounding box center [405, 434] width 811 height 724
click at [345, 356] on div at bounding box center [405, 434] width 811 height 724
drag, startPoint x: 352, startPoint y: 349, endPoint x: 340, endPoint y: 342, distance: 13.6
click at [347, 357] on div at bounding box center [405, 434] width 811 height 724
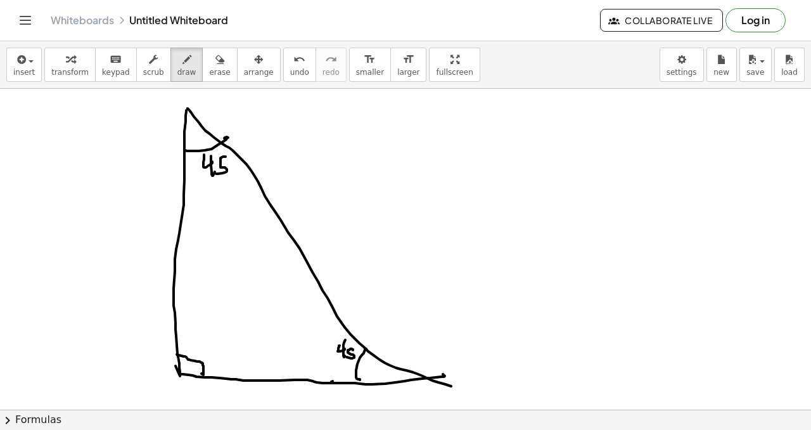
drag, startPoint x: 172, startPoint y: 380, endPoint x: 173, endPoint y: 395, distance: 15.3
click at [173, 395] on div at bounding box center [405, 434] width 811 height 724
drag, startPoint x: 166, startPoint y: 93, endPoint x: 167, endPoint y: 105, distance: 12.1
click at [170, 110] on div at bounding box center [405, 434] width 811 height 724
drag, startPoint x: 168, startPoint y: 103, endPoint x: 181, endPoint y: 114, distance: 17.1
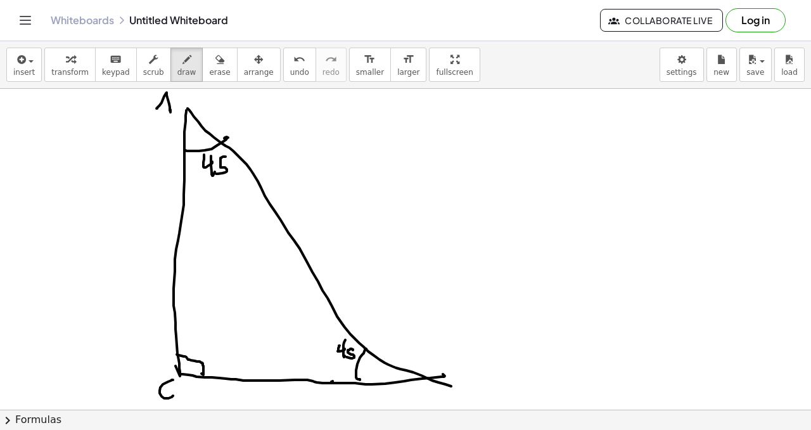
click at [182, 106] on div at bounding box center [405, 434] width 811 height 724
drag, startPoint x: 459, startPoint y: 377, endPoint x: 458, endPoint y: 393, distance: 15.9
click at [459, 395] on div at bounding box center [405, 434] width 811 height 724
click at [293, 381] on div at bounding box center [405, 434] width 811 height 724
drag, startPoint x: 295, startPoint y: 385, endPoint x: 298, endPoint y: 396, distance: 11.2
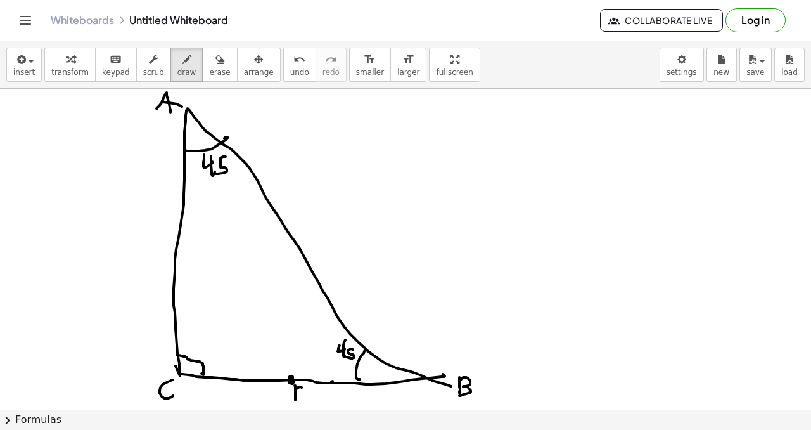
click at [295, 399] on div at bounding box center [405, 434] width 811 height 724
drag, startPoint x: 188, startPoint y: 108, endPoint x: 271, endPoint y: 340, distance: 245.8
click at [271, 339] on div at bounding box center [405, 434] width 811 height 724
drag, startPoint x: 271, startPoint y: 337, endPoint x: 276, endPoint y: 368, distance: 31.6
click at [286, 382] on div at bounding box center [405, 434] width 811 height 724
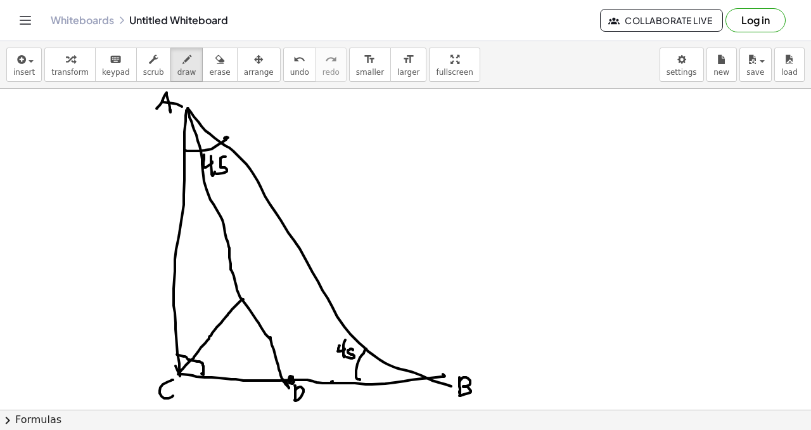
drag, startPoint x: 178, startPoint y: 374, endPoint x: 253, endPoint y: 293, distance: 109.9
click at [253, 293] on div at bounding box center [405, 434] width 811 height 724
drag, startPoint x: 254, startPoint y: 293, endPoint x: 307, endPoint y: 250, distance: 68.5
click at [307, 250] on div at bounding box center [405, 434] width 811 height 724
click at [303, 249] on div at bounding box center [405, 434] width 811 height 724
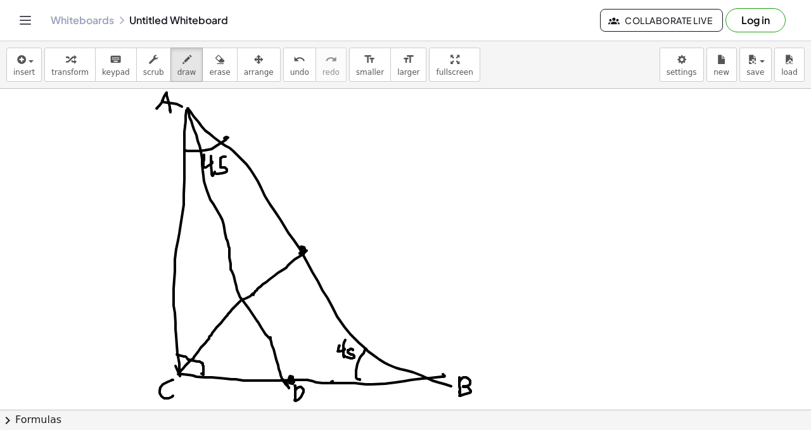
drag, startPoint x: 307, startPoint y: 241, endPoint x: 311, endPoint y: 250, distance: 9.7
click at [311, 257] on div at bounding box center [405, 434] width 811 height 724
drag, startPoint x: 311, startPoint y: 238, endPoint x: 318, endPoint y: 240, distance: 8.0
click at [319, 240] on div at bounding box center [405, 434] width 811 height 724
drag, startPoint x: 309, startPoint y: 248, endPoint x: 317, endPoint y: 252, distance: 8.5
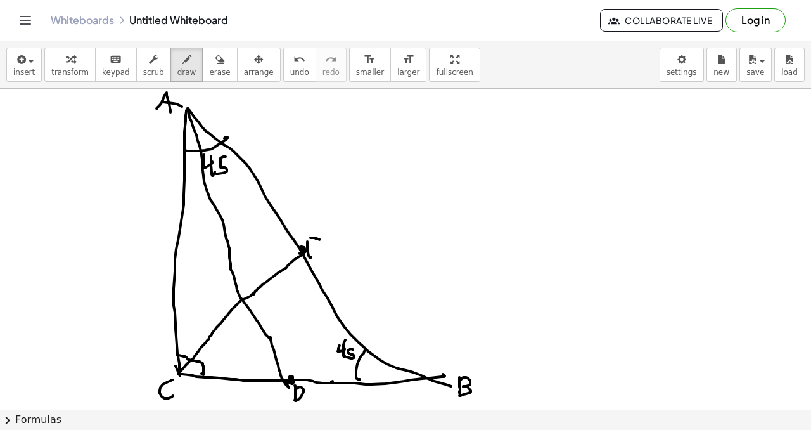
click at [320, 252] on div at bounding box center [405, 434] width 811 height 724
drag, startPoint x: 316, startPoint y: 257, endPoint x: 336, endPoint y: 256, distance: 19.7
click at [335, 259] on div at bounding box center [405, 434] width 811 height 724
drag, startPoint x: 235, startPoint y: 281, endPoint x: 232, endPoint y: 308, distance: 26.8
click at [233, 309] on div at bounding box center [405, 434] width 811 height 724
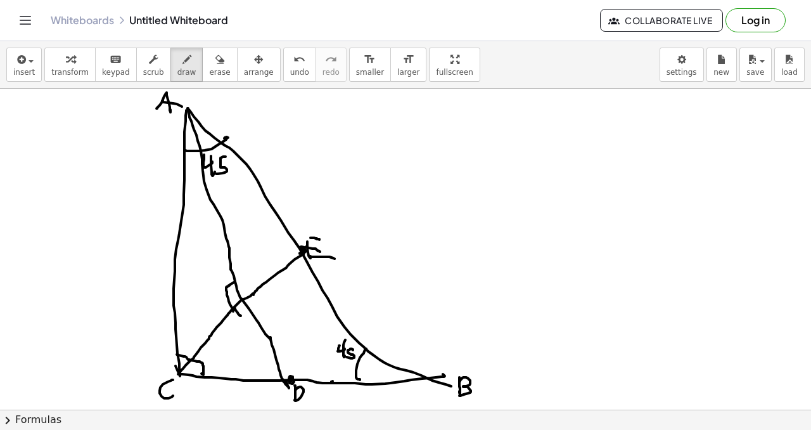
drag, startPoint x: 235, startPoint y: 309, endPoint x: 247, endPoint y: 308, distance: 12.1
click at [248, 308] on div at bounding box center [405, 434] width 811 height 724
drag, startPoint x: 291, startPoint y: 377, endPoint x: 305, endPoint y: 278, distance: 99.9
click at [305, 278] on div at bounding box center [405, 434] width 811 height 724
drag, startPoint x: 304, startPoint y: 278, endPoint x: 302, endPoint y: 251, distance: 26.6
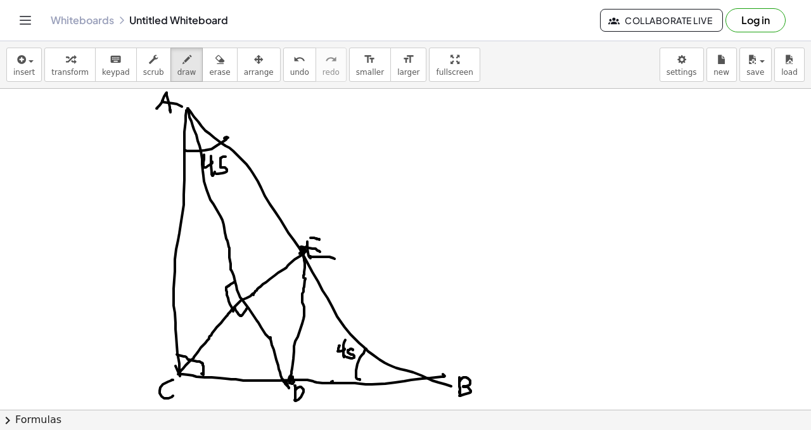
click at [304, 250] on div at bounding box center [405, 434] width 811 height 724
drag, startPoint x: 305, startPoint y: 277, endPoint x: 316, endPoint y: 276, distance: 10.8
click at [316, 274] on div at bounding box center [405, 434] width 811 height 724
click at [316, 295] on div at bounding box center [405, 434] width 811 height 724
drag, startPoint x: 312, startPoint y: 286, endPoint x: 318, endPoint y: 298, distance: 13.9
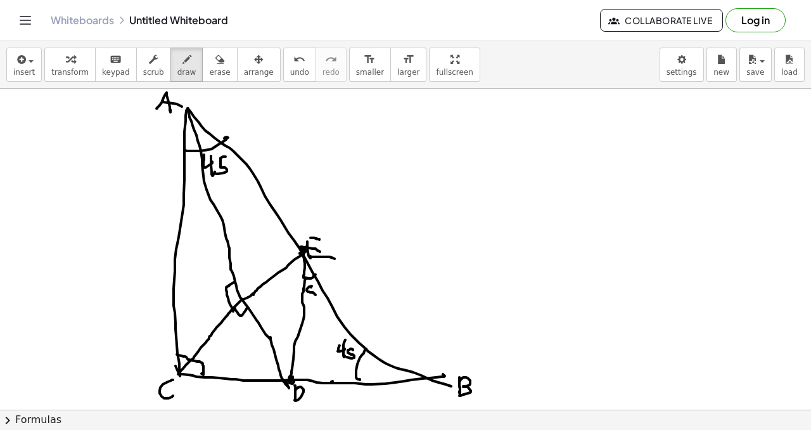
click at [318, 299] on div at bounding box center [405, 434] width 811 height 724
drag, startPoint x: 290, startPoint y: 234, endPoint x: 292, endPoint y: 257, distance: 22.9
click at [290, 262] on div at bounding box center [405, 434] width 811 height 724
click at [266, 229] on div at bounding box center [405, 434] width 811 height 724
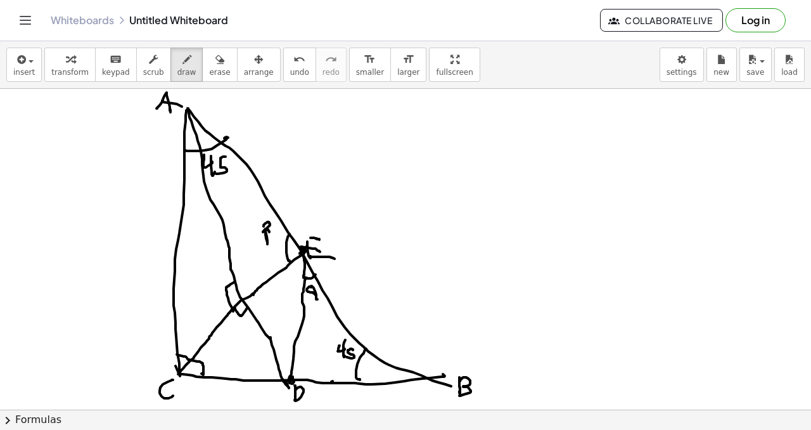
drag, startPoint x: 264, startPoint y: 226, endPoint x: 266, endPoint y: 234, distance: 8.5
click at [266, 234] on div at bounding box center [405, 434] width 811 height 724
drag, startPoint x: 387, startPoint y: 155, endPoint x: 403, endPoint y: 160, distance: 16.5
click at [409, 163] on div at bounding box center [405, 434] width 811 height 724
drag, startPoint x: 377, startPoint y: 156, endPoint x: 417, endPoint y: 163, distance: 40.5
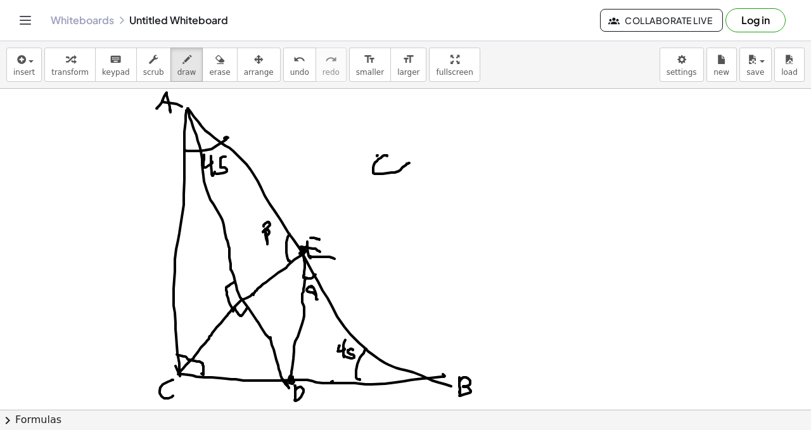
click at [405, 177] on div at bounding box center [405, 434] width 811 height 724
drag, startPoint x: 442, startPoint y: 157, endPoint x: 425, endPoint y: 169, distance: 21.3
click at [444, 158] on div at bounding box center [405, 434] width 811 height 724
drag, startPoint x: 452, startPoint y: 172, endPoint x: 451, endPoint y: 162, distance: 9.6
click at [453, 171] on div at bounding box center [405, 434] width 811 height 724
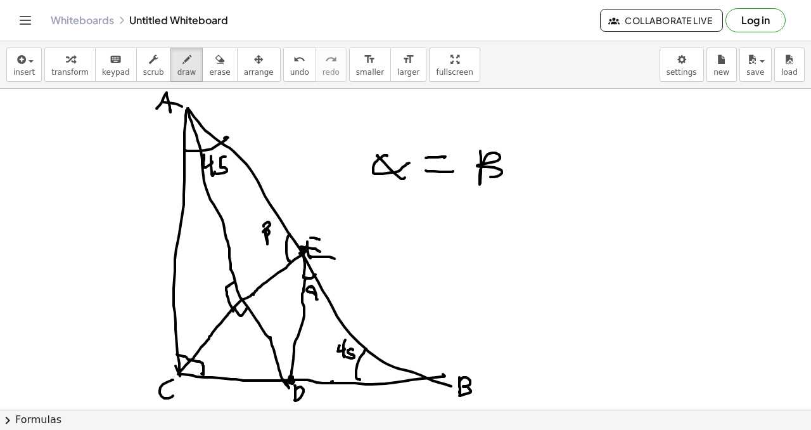
drag, startPoint x: 480, startPoint y: 151, endPoint x: 491, endPoint y: 174, distance: 25.8
click at [487, 176] on div at bounding box center [405, 434] width 811 height 724
drag, startPoint x: 517, startPoint y: 151, endPoint x: 522, endPoint y: 170, distance: 19.7
click at [522, 170] on div at bounding box center [405, 434] width 811 height 724
click at [522, 177] on div at bounding box center [405, 434] width 811 height 724
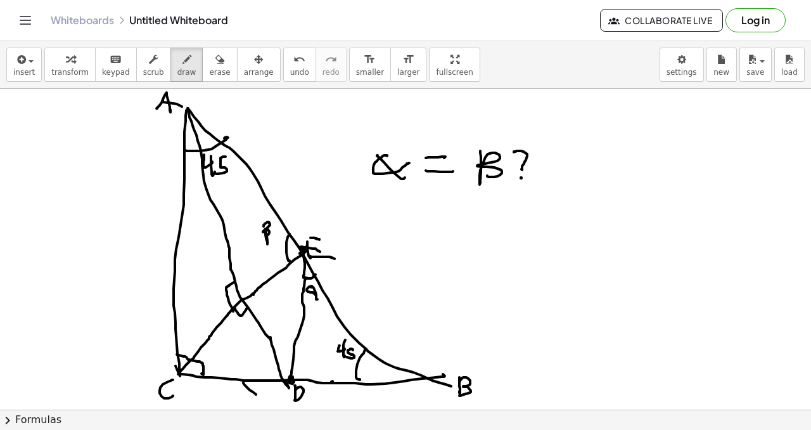
drag, startPoint x: 253, startPoint y: 392, endPoint x: 241, endPoint y: 394, distance: 12.2
click at [253, 394] on div at bounding box center [405, 434] width 811 height 724
drag, startPoint x: 241, startPoint y: 394, endPoint x: 311, endPoint y: 393, distance: 69.7
click at [262, 387] on div at bounding box center [405, 434] width 811 height 724
drag, startPoint x: 352, startPoint y: 389, endPoint x: 352, endPoint y: 401, distance: 11.4
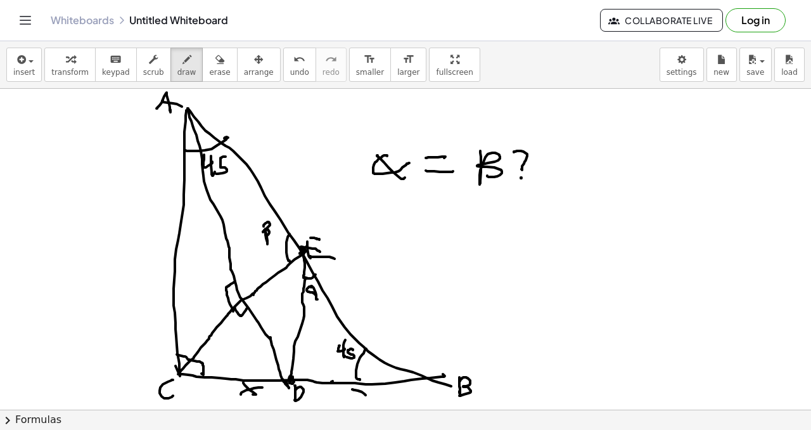
click at [367, 395] on div at bounding box center [405, 434] width 811 height 724
drag, startPoint x: 352, startPoint y: 401, endPoint x: 378, endPoint y: 383, distance: 31.6
click at [378, 383] on div at bounding box center [405, 434] width 811 height 724
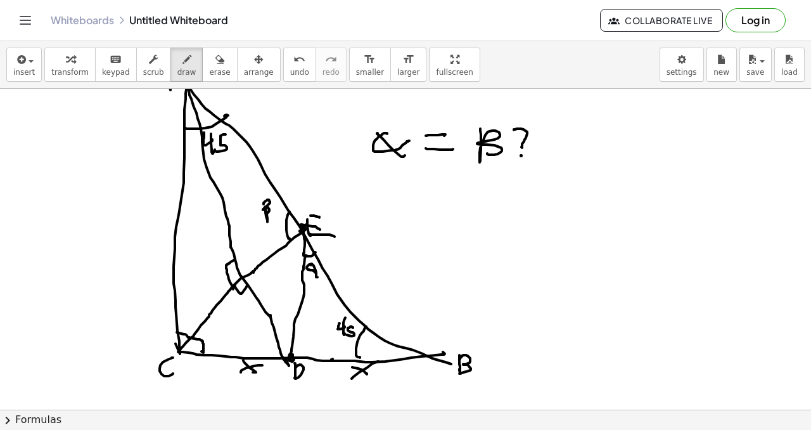
scroll to position [46, 0]
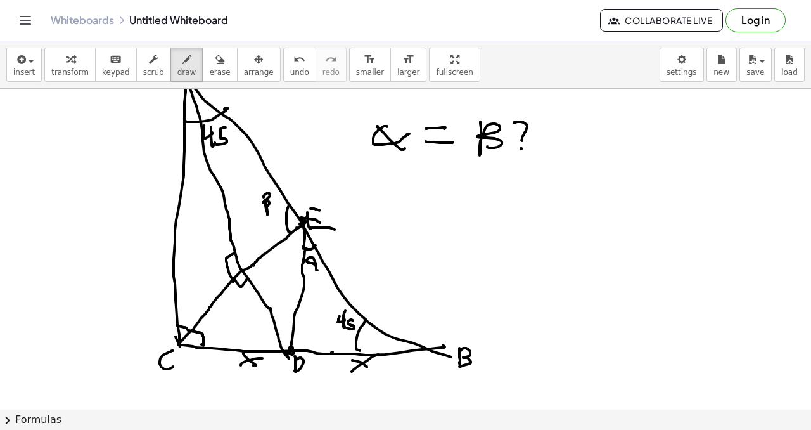
drag, startPoint x: 297, startPoint y: 228, endPoint x: 305, endPoint y: 222, distance: 9.7
click at [305, 222] on div at bounding box center [405, 405] width 811 height 724
drag, startPoint x: 295, startPoint y: 226, endPoint x: 395, endPoint y: 170, distance: 114.6
click at [395, 170] on div at bounding box center [405, 405] width 811 height 724
drag, startPoint x: 395, startPoint y: 168, endPoint x: 428, endPoint y: 338, distance: 173.8
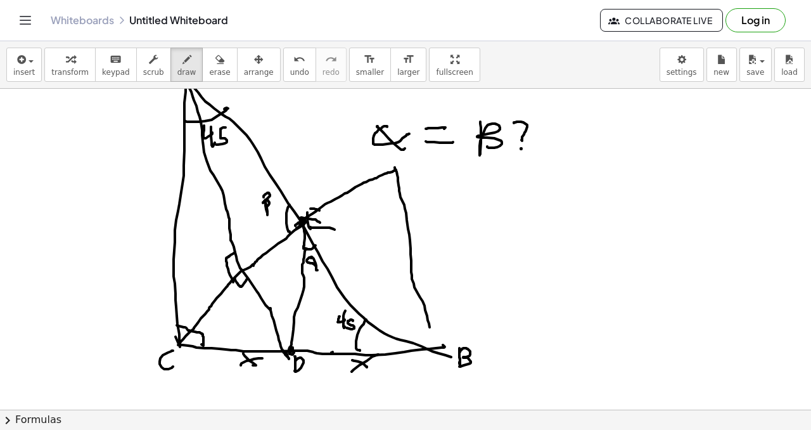
click at [431, 342] on div at bounding box center [405, 405] width 811 height 724
drag, startPoint x: 418, startPoint y: 158, endPoint x: 427, endPoint y: 170, distance: 15.8
click at [429, 174] on div at bounding box center [405, 405] width 811 height 724
drag, startPoint x: 302, startPoint y: 221, endPoint x: 428, endPoint y: 319, distance: 159.9
click at [432, 337] on div at bounding box center [405, 405] width 811 height 724
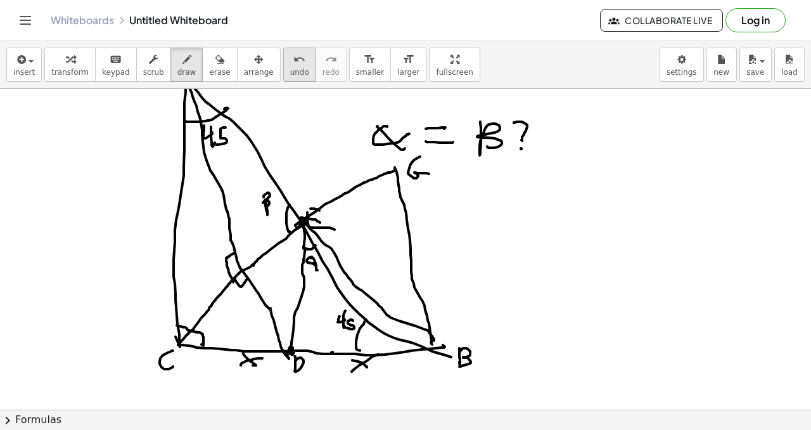
click at [295, 61] on div "undo" at bounding box center [299, 58] width 19 height 15
click at [245, 255] on div at bounding box center [405, 405] width 811 height 724
drag, startPoint x: 243, startPoint y: 247, endPoint x: 255, endPoint y: 250, distance: 12.3
click at [258, 250] on div at bounding box center [405, 405] width 811 height 724
drag, startPoint x: 247, startPoint y: 254, endPoint x: 257, endPoint y: 254, distance: 10.1
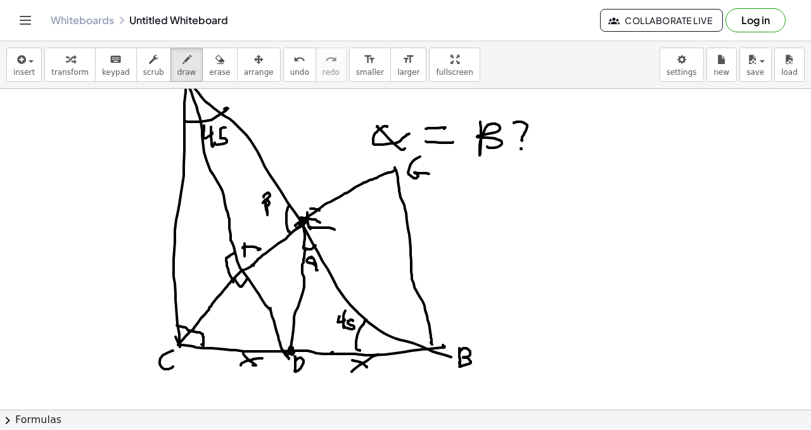
click at [257, 254] on div at bounding box center [405, 405] width 811 height 724
drag, startPoint x: 229, startPoint y: 290, endPoint x: 217, endPoint y: 307, distance: 20.6
click at [257, 292] on div at bounding box center [405, 405] width 811 height 724
drag, startPoint x: 215, startPoint y: 307, endPoint x: 240, endPoint y: 307, distance: 24.7
click at [245, 307] on div at bounding box center [405, 405] width 811 height 724
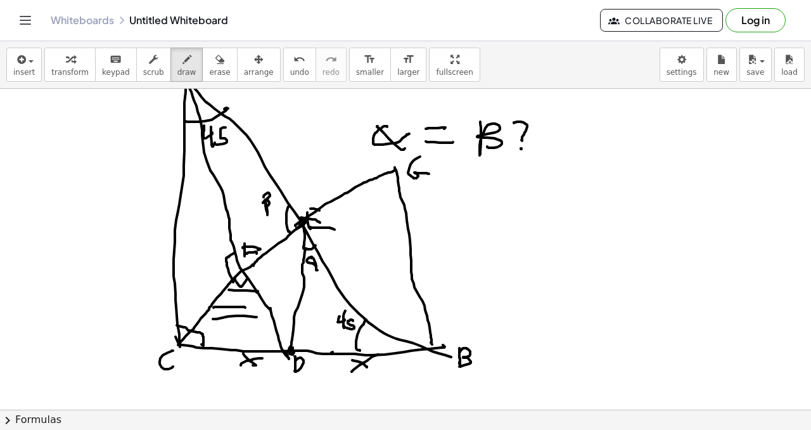
drag, startPoint x: 214, startPoint y: 319, endPoint x: 257, endPoint y: 317, distance: 43.1
click at [257, 317] on div at bounding box center [405, 405] width 811 height 724
drag, startPoint x: 217, startPoint y: 330, endPoint x: 268, endPoint y: 327, distance: 50.8
click at [270, 327] on div at bounding box center [405, 405] width 811 height 724
drag, startPoint x: 314, startPoint y: 274, endPoint x: 325, endPoint y: 273, distance: 10.8
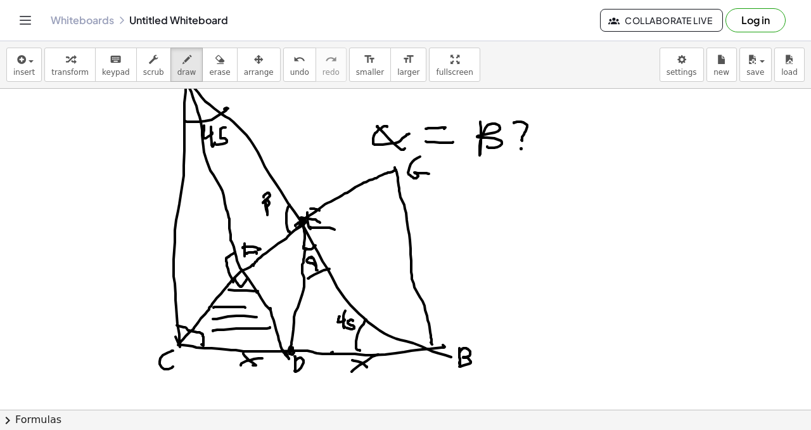
click at [330, 269] on div at bounding box center [405, 405] width 811 height 724
drag, startPoint x: 311, startPoint y: 294, endPoint x: 327, endPoint y: 287, distance: 17.3
click at [330, 285] on div at bounding box center [405, 405] width 811 height 724
drag, startPoint x: 304, startPoint y: 312, endPoint x: 332, endPoint y: 311, distance: 27.9
click at [337, 302] on div at bounding box center [405, 405] width 811 height 724
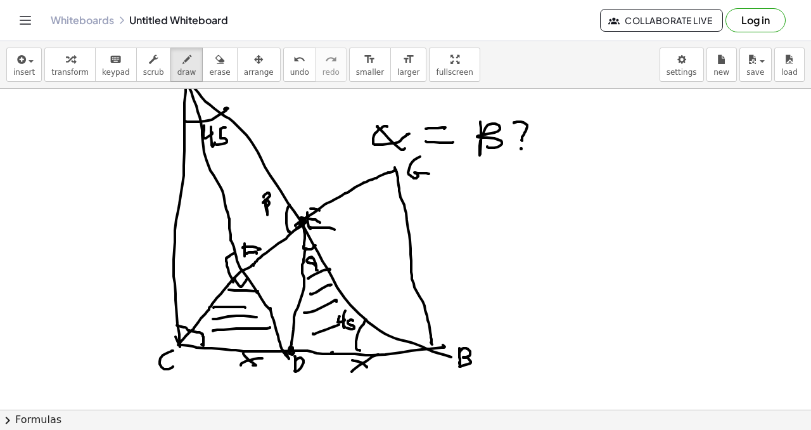
drag, startPoint x: 336, startPoint y: 326, endPoint x: 330, endPoint y: 336, distance: 12.0
click at [341, 324] on div at bounding box center [405, 405] width 811 height 724
drag, startPoint x: 343, startPoint y: 343, endPoint x: 360, endPoint y: 343, distance: 16.5
click at [361, 341] on div at bounding box center [405, 405] width 811 height 724
click at [215, 60] on icon "button" at bounding box center [219, 59] width 9 height 15
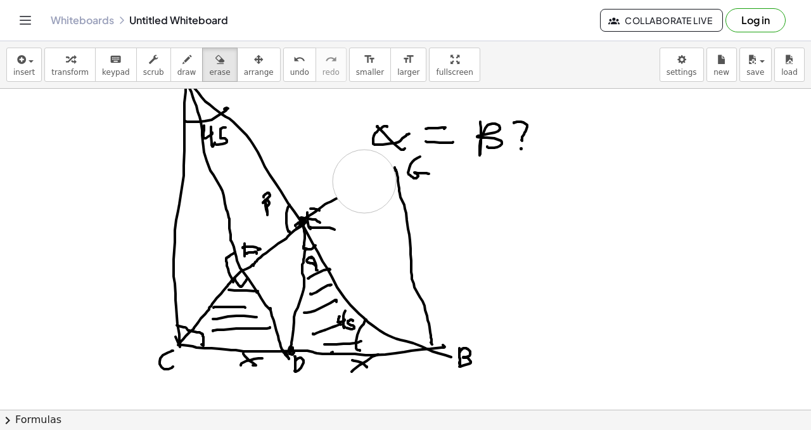
click at [364, 181] on div at bounding box center [405, 405] width 811 height 724
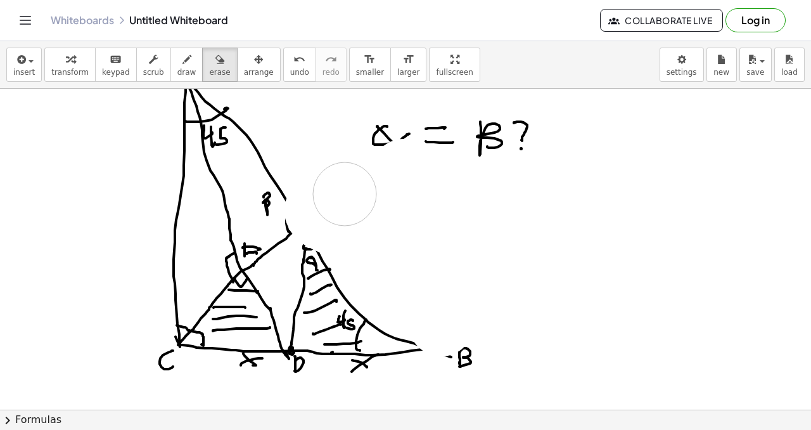
drag, startPoint x: 404, startPoint y: 170, endPoint x: 339, endPoint y: 91, distance: 102.2
click at [349, 195] on div at bounding box center [405, 405] width 811 height 724
click at [188, 64] on div "button" at bounding box center [186, 58] width 19 height 15
drag, startPoint x: 283, startPoint y: 189, endPoint x: 330, endPoint y: 265, distance: 88.8
click at [341, 287] on div at bounding box center [405, 405] width 811 height 724
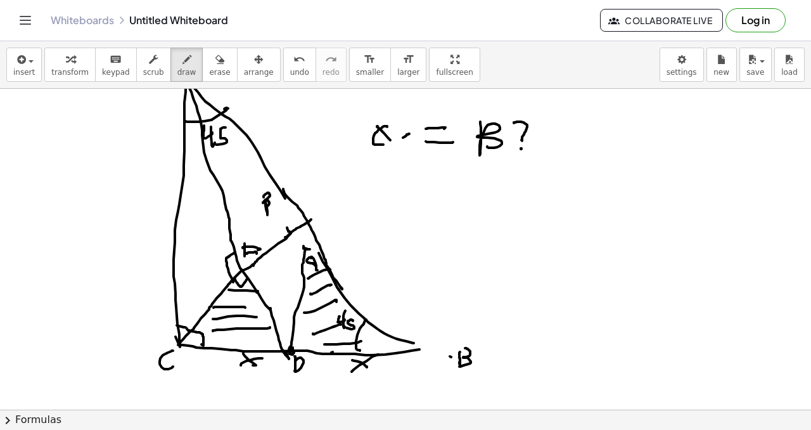
drag, startPoint x: 288, startPoint y: 236, endPoint x: 311, endPoint y: 219, distance: 29.0
click at [311, 219] on div at bounding box center [405, 405] width 811 height 724
drag, startPoint x: 304, startPoint y: 250, endPoint x: 312, endPoint y: 226, distance: 25.5
click at [312, 226] on div at bounding box center [405, 405] width 811 height 724
click at [312, 221] on div at bounding box center [405, 405] width 811 height 724
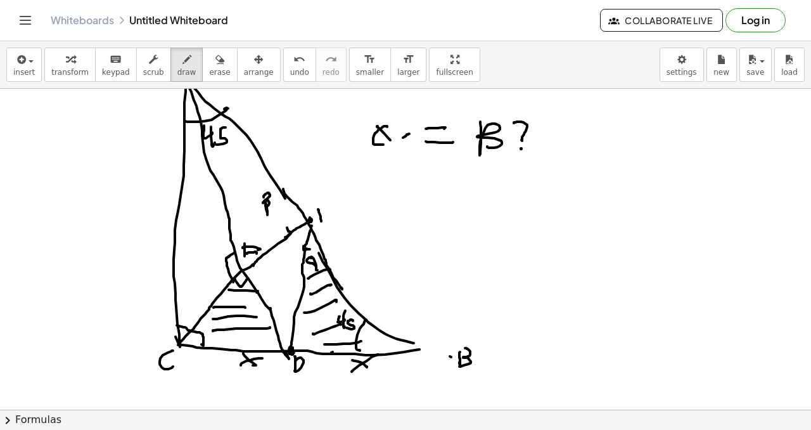
drag, startPoint x: 321, startPoint y: 219, endPoint x: 318, endPoint y: 210, distance: 8.6
click at [321, 218] on div at bounding box center [405, 405] width 811 height 724
drag, startPoint x: 323, startPoint y: 205, endPoint x: 318, endPoint y: 212, distance: 8.3
click at [327, 207] on div at bounding box center [405, 405] width 811 height 724
click at [328, 214] on div at bounding box center [405, 405] width 811 height 724
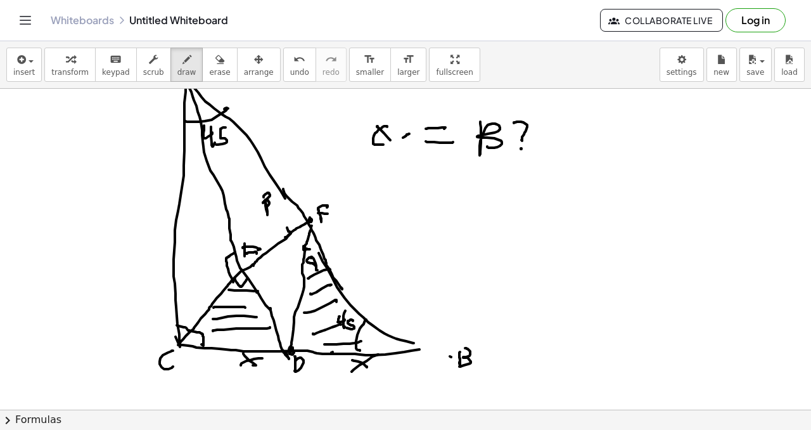
drag, startPoint x: 323, startPoint y: 219, endPoint x: 329, endPoint y: 217, distance: 6.8
click at [331, 219] on div at bounding box center [405, 405] width 811 height 724
drag, startPoint x: 314, startPoint y: 221, endPoint x: 452, endPoint y: 339, distance: 182.5
click at [463, 342] on div at bounding box center [405, 405] width 811 height 724
drag, startPoint x: 298, startPoint y: 62, endPoint x: 304, endPoint y: 68, distance: 8.5
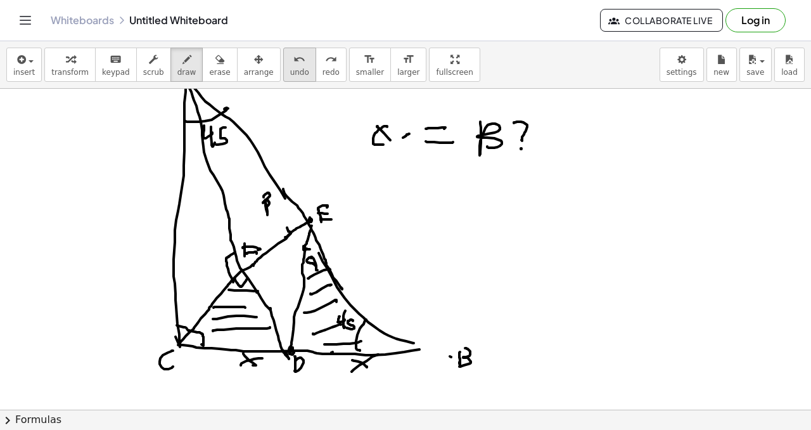
click at [298, 62] on button "undo undo" at bounding box center [299, 65] width 33 height 34
click at [219, 63] on div "button" at bounding box center [219, 58] width 21 height 15
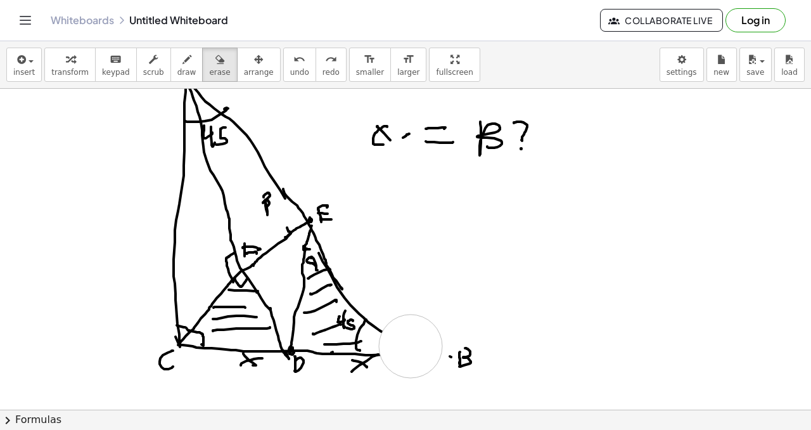
click at [411, 346] on div at bounding box center [405, 405] width 811 height 724
click at [469, 352] on div at bounding box center [405, 405] width 811 height 724
click at [187, 59] on div "button" at bounding box center [186, 58] width 19 height 15
drag, startPoint x: 376, startPoint y: 352, endPoint x: 388, endPoint y: 350, distance: 12.9
click at [390, 352] on div at bounding box center [405, 405] width 811 height 724
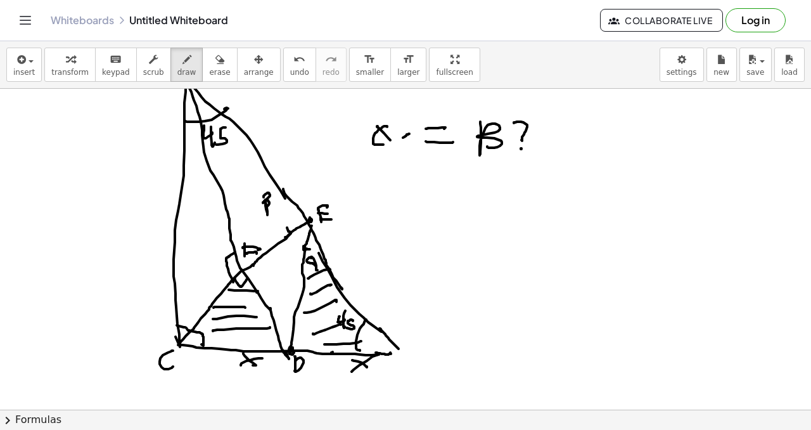
drag, startPoint x: 380, startPoint y: 328, endPoint x: 399, endPoint y: 348, distance: 27.8
click at [401, 349] on div at bounding box center [405, 405] width 811 height 724
drag, startPoint x: 392, startPoint y: 352, endPoint x: 408, endPoint y: 351, distance: 15.9
click at [408, 352] on div at bounding box center [405, 405] width 811 height 724
drag, startPoint x: 413, startPoint y: 351, endPoint x: 415, endPoint y: 360, distance: 9.1
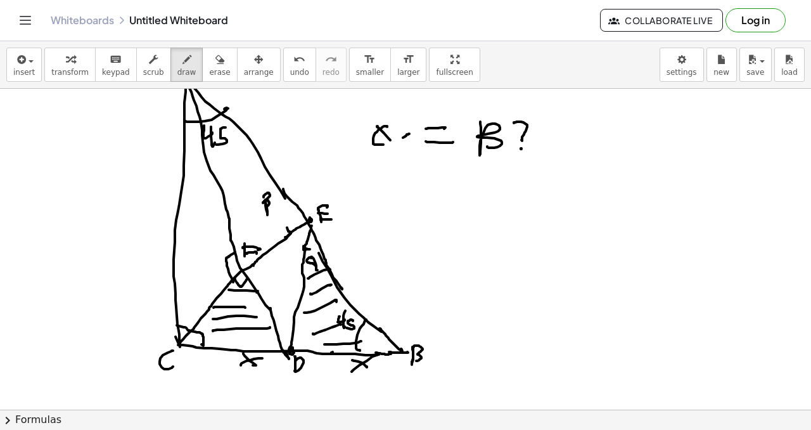
click at [415, 361] on div at bounding box center [405, 405] width 811 height 724
drag, startPoint x: 311, startPoint y: 226, endPoint x: 387, endPoint y: 195, distance: 82.7
click at [387, 195] on div at bounding box center [405, 405] width 811 height 724
drag, startPoint x: 407, startPoint y: 350, endPoint x: 425, endPoint y: 259, distance: 93.0
click at [425, 259] on div at bounding box center [405, 405] width 811 height 724
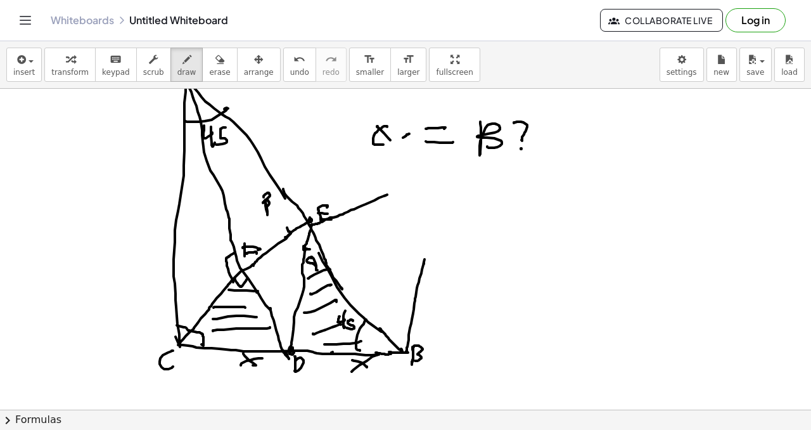
drag, startPoint x: 424, startPoint y: 263, endPoint x: 426, endPoint y: 250, distance: 13.4
click at [426, 250] on div at bounding box center [405, 405] width 811 height 724
drag, startPoint x: 427, startPoint y: 250, endPoint x: 433, endPoint y: 191, distance: 59.3
click at [437, 189] on div at bounding box center [405, 405] width 811 height 724
drag, startPoint x: 383, startPoint y: 195, endPoint x: 438, endPoint y: 183, distance: 55.7
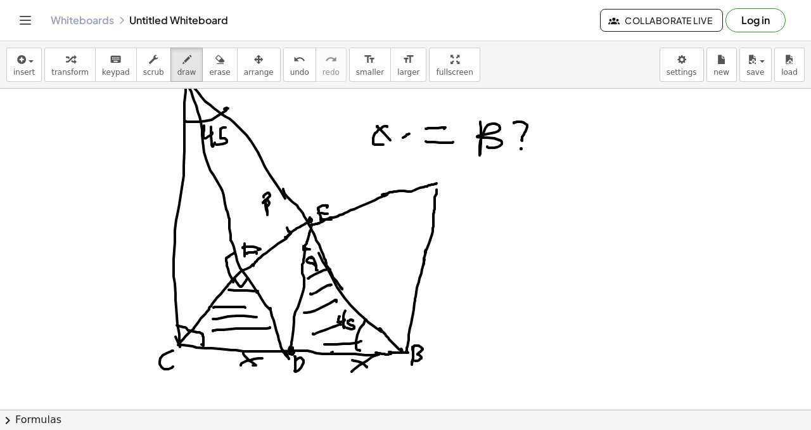
click at [439, 183] on div at bounding box center [405, 405] width 811 height 724
drag, startPoint x: 447, startPoint y: 169, endPoint x: 473, endPoint y: 179, distance: 27.1
click at [473, 179] on div at bounding box center [405, 405] width 811 height 724
drag, startPoint x: 268, startPoint y: 349, endPoint x: 278, endPoint y: 338, distance: 14.8
click at [278, 338] on div at bounding box center [405, 405] width 811 height 724
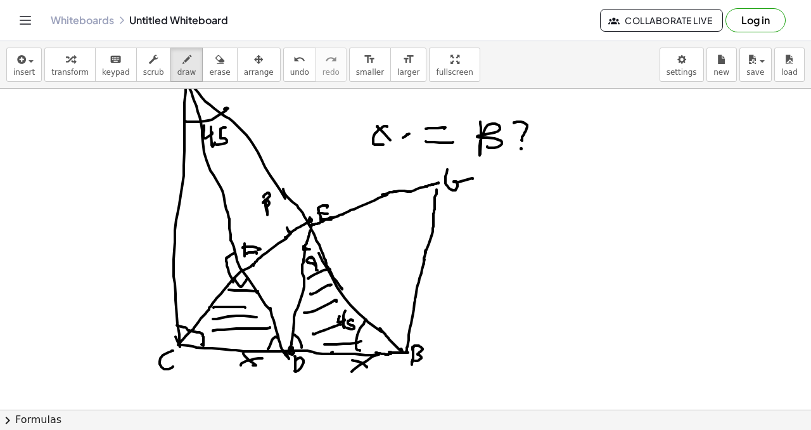
drag, startPoint x: 293, startPoint y: 334, endPoint x: 301, endPoint y: 348, distance: 16.2
click at [301, 349] on div at bounding box center [405, 405] width 811 height 724
drag, startPoint x: 259, startPoint y: 335, endPoint x: 271, endPoint y: 329, distance: 13.3
click at [271, 329] on div at bounding box center [405, 405] width 811 height 724
drag, startPoint x: 260, startPoint y: 331, endPoint x: 274, endPoint y: 337, distance: 14.8
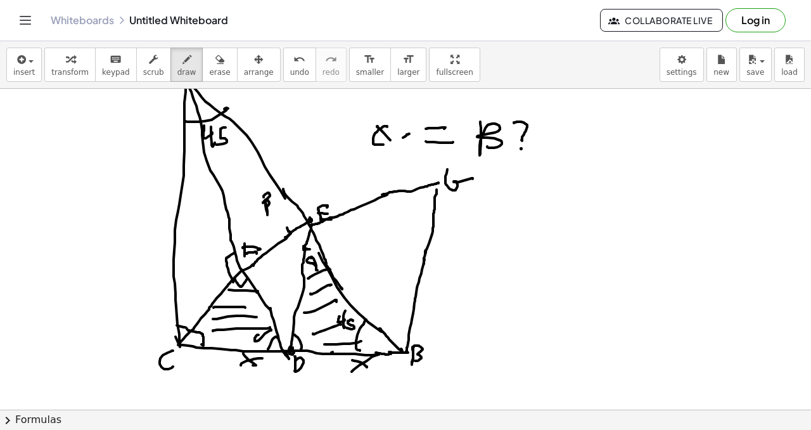
click at [274, 337] on div at bounding box center [405, 405] width 811 height 724
drag, startPoint x: 304, startPoint y: 329, endPoint x: 312, endPoint y: 332, distance: 8.8
click at [308, 333] on div at bounding box center [405, 405] width 811 height 724
drag, startPoint x: 386, startPoint y: 144, endPoint x: 409, endPoint y: 136, distance: 24.7
click at [411, 136] on div at bounding box center [405, 405] width 811 height 724
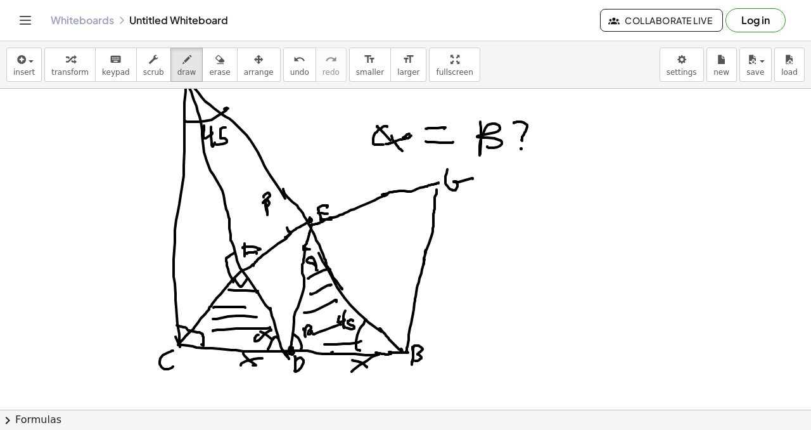
drag, startPoint x: 392, startPoint y: 136, endPoint x: 402, endPoint y: 151, distance: 18.6
click at [402, 151] on div at bounding box center [405, 405] width 811 height 724
drag, startPoint x: 340, startPoint y: 345, endPoint x: 337, endPoint y: 361, distance: 16.2
click at [337, 362] on div at bounding box center [405, 405] width 811 height 724
drag, startPoint x: 226, startPoint y: 341, endPoint x: 226, endPoint y: 350, distance: 8.9
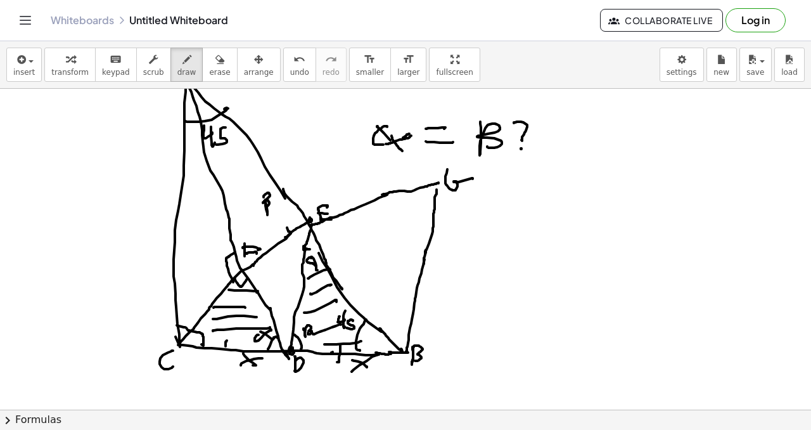
click at [224, 352] on div at bounding box center [405, 405] width 811 height 724
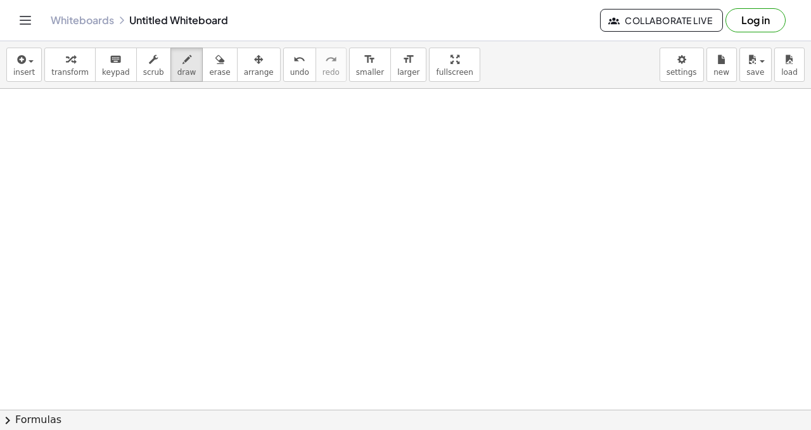
scroll to position [343, 0]
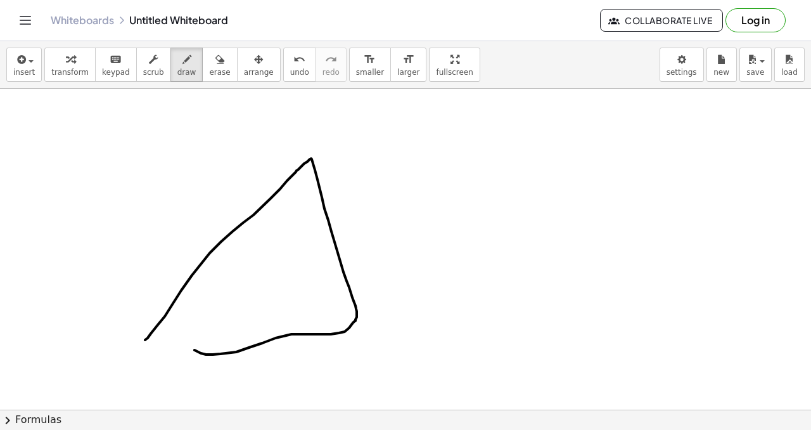
drag, startPoint x: 145, startPoint y: 340, endPoint x: 178, endPoint y: 342, distance: 33.0
click at [179, 342] on div at bounding box center [405, 107] width 811 height 724
click at [335, 141] on div at bounding box center [405, 107] width 811 height 724
drag, startPoint x: 340, startPoint y: 139, endPoint x: 353, endPoint y: 203, distance: 65.9
click at [345, 145] on div at bounding box center [405, 107] width 811 height 724
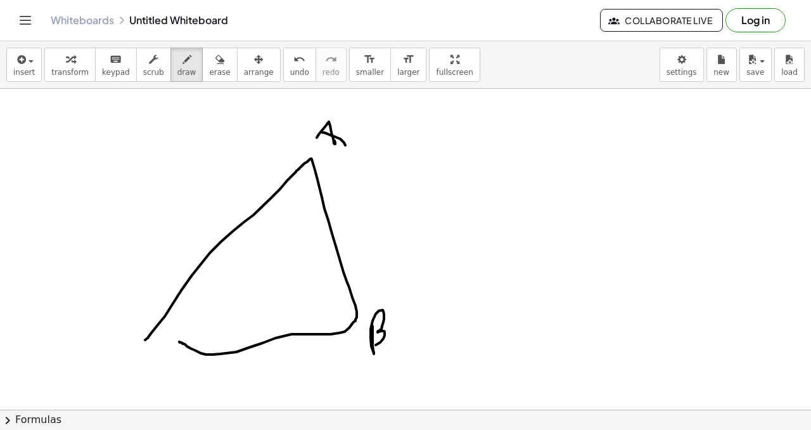
drag, startPoint x: 373, startPoint y: 340, endPoint x: 290, endPoint y: 349, distance: 83.5
click at [359, 348] on div at bounding box center [405, 107] width 811 height 724
drag, startPoint x: 137, startPoint y: 350, endPoint x: 151, endPoint y: 374, distance: 27.6
click at [150, 376] on div at bounding box center [405, 107] width 811 height 724
click at [290, 75] on span "undo" at bounding box center [299, 72] width 19 height 9
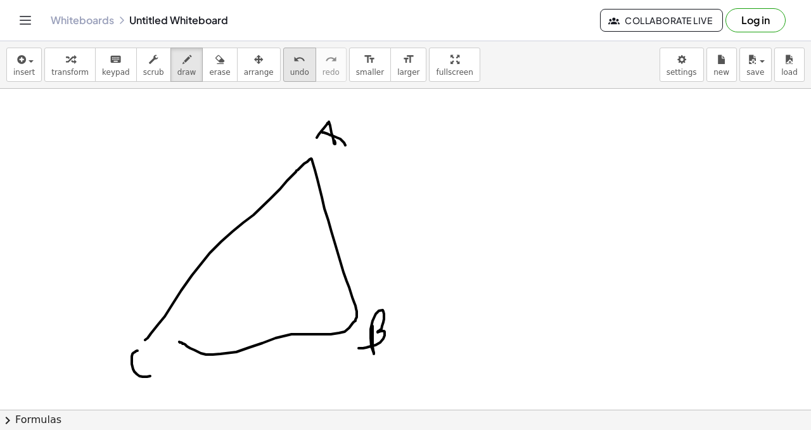
click at [290, 75] on span "undo" at bounding box center [299, 72] width 19 height 9
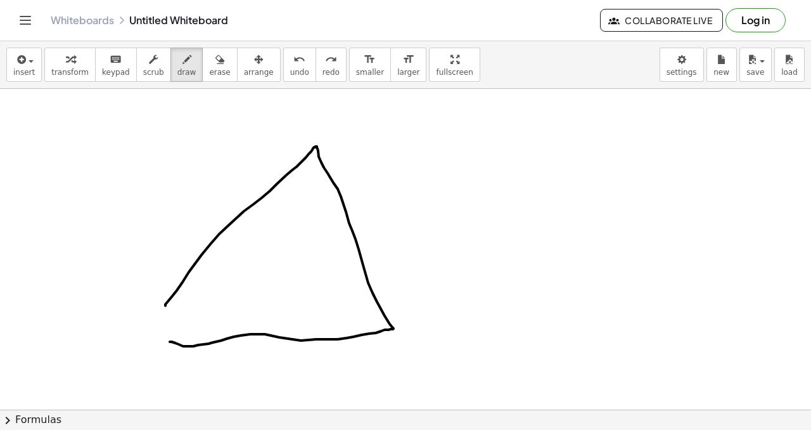
drag, startPoint x: 165, startPoint y: 305, endPoint x: 167, endPoint y: 341, distance: 35.5
click at [167, 341] on div at bounding box center [405, 107] width 811 height 724
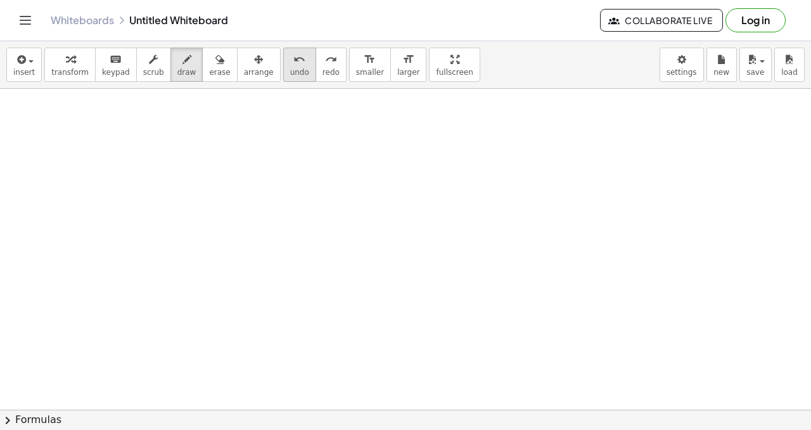
click at [293, 65] on icon "undo" at bounding box center [299, 59] width 12 height 15
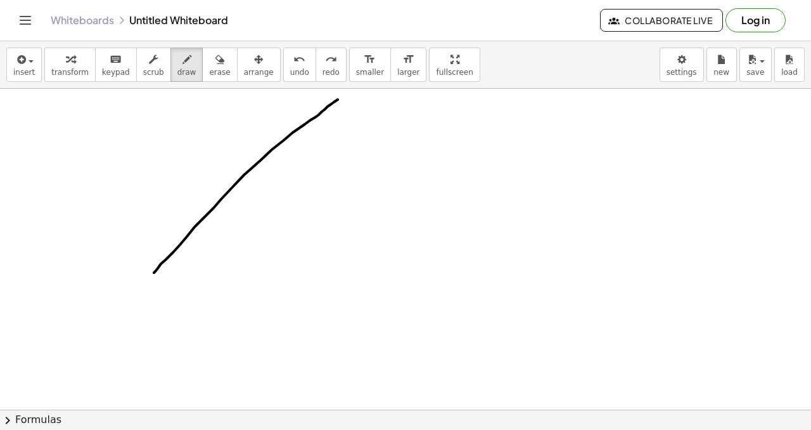
drag, startPoint x: 154, startPoint y: 273, endPoint x: 325, endPoint y: 103, distance: 241.1
click at [337, 101] on div at bounding box center [405, 107] width 811 height 724
drag, startPoint x: 340, startPoint y: 97, endPoint x: 337, endPoint y: 116, distance: 19.2
click at [343, 103] on div at bounding box center [405, 107] width 811 height 724
click at [295, 74] on span "undo" at bounding box center [299, 72] width 19 height 9
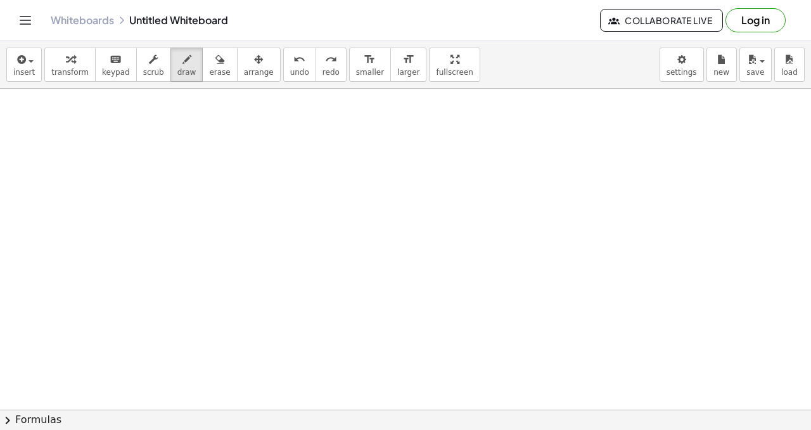
drag, startPoint x: 289, startPoint y: 75, endPoint x: 286, endPoint y: 115, distance: 40.7
click at [290, 76] on span "undo" at bounding box center [299, 72] width 19 height 9
drag, startPoint x: 179, startPoint y: 312, endPoint x: 377, endPoint y: 151, distance: 254.6
click at [381, 151] on div at bounding box center [405, 107] width 811 height 724
drag, startPoint x: 381, startPoint y: 148, endPoint x: 442, endPoint y: 273, distance: 139.2
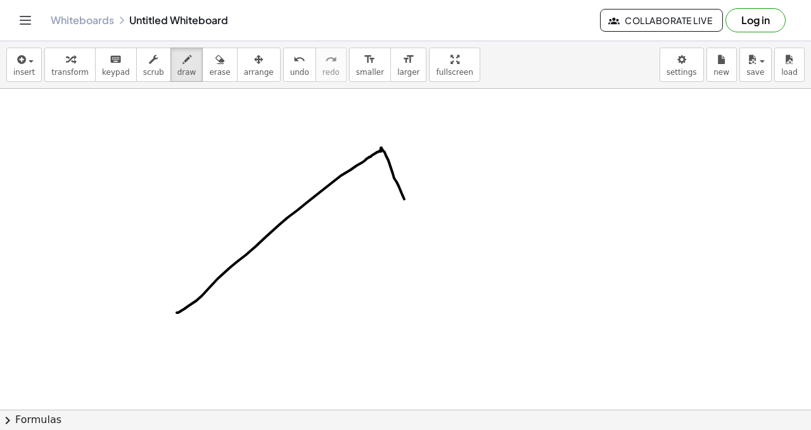
click at [442, 273] on div at bounding box center [405, 107] width 811 height 724
drag, startPoint x: 179, startPoint y: 312, endPoint x: 440, endPoint y: 265, distance: 265.3
click at [440, 265] on div at bounding box center [405, 107] width 811 height 724
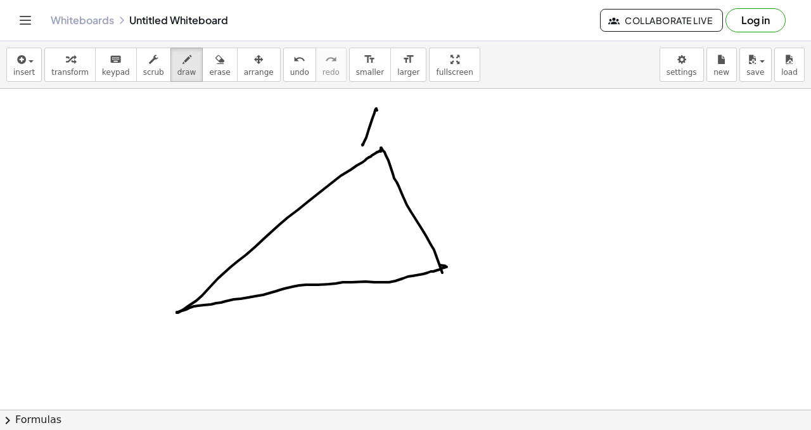
drag, startPoint x: 363, startPoint y: 144, endPoint x: 371, endPoint y: 117, distance: 28.3
click at [381, 122] on div at bounding box center [405, 107] width 811 height 724
drag, startPoint x: 362, startPoint y: 115, endPoint x: 411, endPoint y: 202, distance: 99.6
click at [398, 131] on div at bounding box center [405, 107] width 811 height 724
drag, startPoint x: 456, startPoint y: 275, endPoint x: 447, endPoint y: 312, distance: 37.8
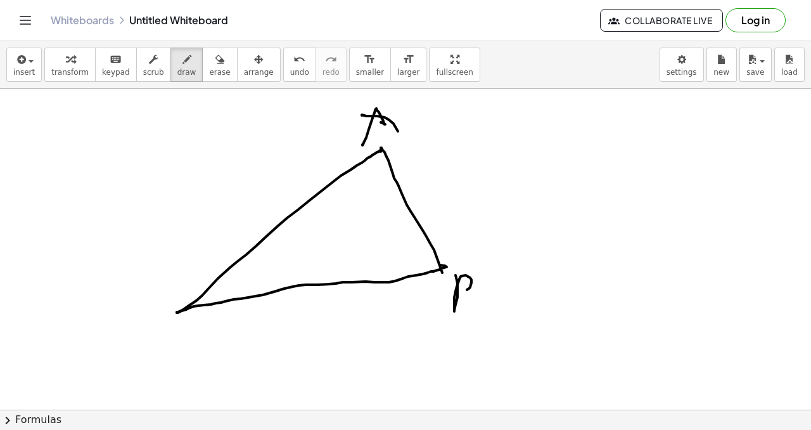
click at [447, 312] on div at bounding box center [405, 107] width 811 height 724
drag, startPoint x: 161, startPoint y: 314, endPoint x: 202, endPoint y: 329, distance: 43.3
click at [190, 336] on div at bounding box center [405, 107] width 811 height 724
click at [313, 282] on div at bounding box center [405, 107] width 811 height 724
drag, startPoint x: 309, startPoint y: 289, endPoint x: 312, endPoint y: 277, distance: 12.3
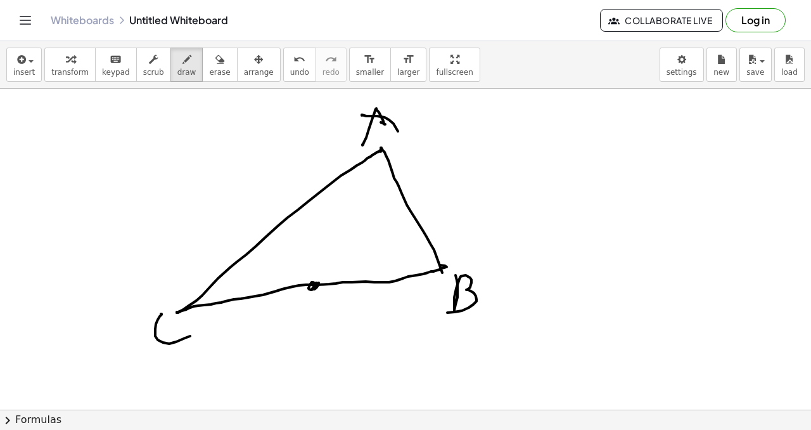
click at [314, 285] on div at bounding box center [405, 107] width 811 height 724
drag, startPoint x: 286, startPoint y: 213, endPoint x: 297, endPoint y: 206, distance: 12.8
click at [290, 219] on div at bounding box center [405, 107] width 811 height 724
drag, startPoint x: 406, startPoint y: 200, endPoint x: 408, endPoint y: 194, distance: 6.6
click at [410, 195] on div at bounding box center [405, 107] width 811 height 724
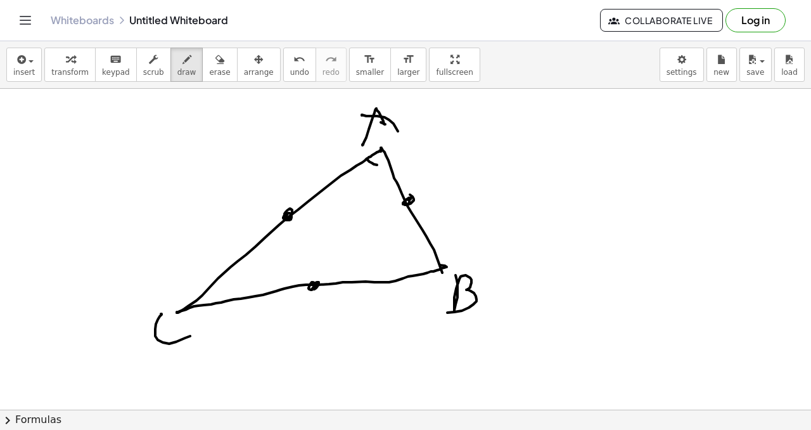
drag, startPoint x: 368, startPoint y: 159, endPoint x: 387, endPoint y: 160, distance: 19.0
click at [388, 162] on div at bounding box center [405, 107] width 811 height 724
drag, startPoint x: 370, startPoint y: 165, endPoint x: 377, endPoint y: 174, distance: 10.8
click at [366, 177] on div at bounding box center [405, 107] width 811 height 724
drag, startPoint x: 387, startPoint y: 165, endPoint x: 380, endPoint y: 172, distance: 10.3
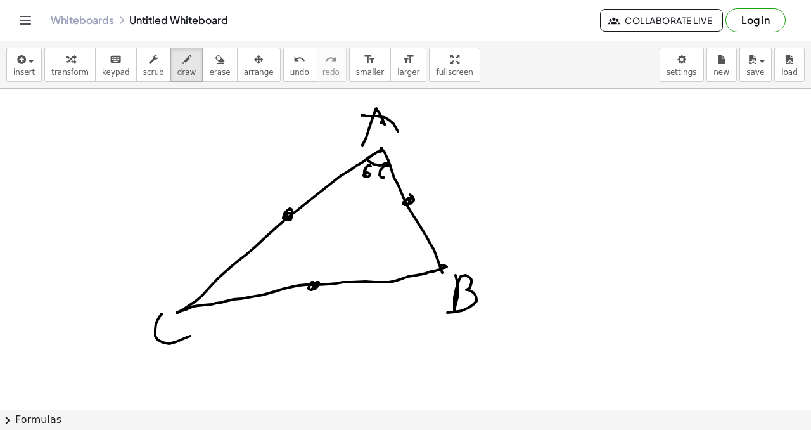
click at [381, 170] on div at bounding box center [405, 107] width 811 height 724
drag, startPoint x: 225, startPoint y: 283, endPoint x: 224, endPoint y: 298, distance: 15.9
click at [224, 298] on div at bounding box center [405, 107] width 811 height 724
drag, startPoint x: 233, startPoint y: 275, endPoint x: 234, endPoint y: 291, distance: 15.9
click at [233, 292] on div at bounding box center [405, 107] width 811 height 724
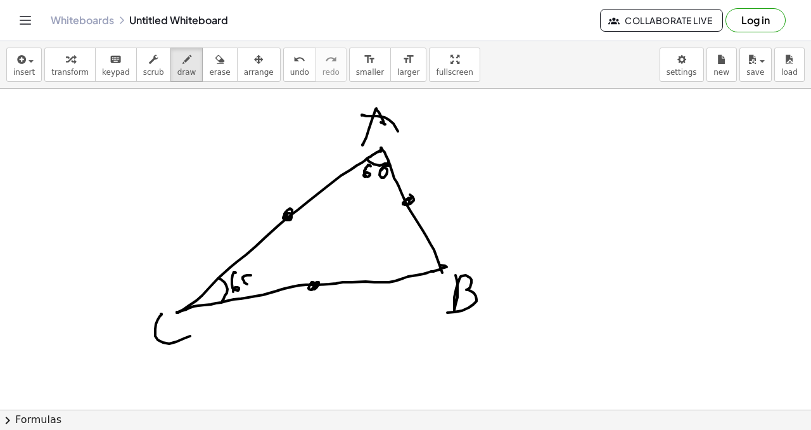
click at [253, 274] on div at bounding box center [405, 107] width 811 height 724
drag, startPoint x: 417, startPoint y: 272, endPoint x: 432, endPoint y: 250, distance: 26.5
click at [432, 249] on div at bounding box center [405, 107] width 811 height 724
drag, startPoint x: 405, startPoint y: 241, endPoint x: 415, endPoint y: 245, distance: 10.6
click at [406, 250] on div at bounding box center [405, 107] width 811 height 724
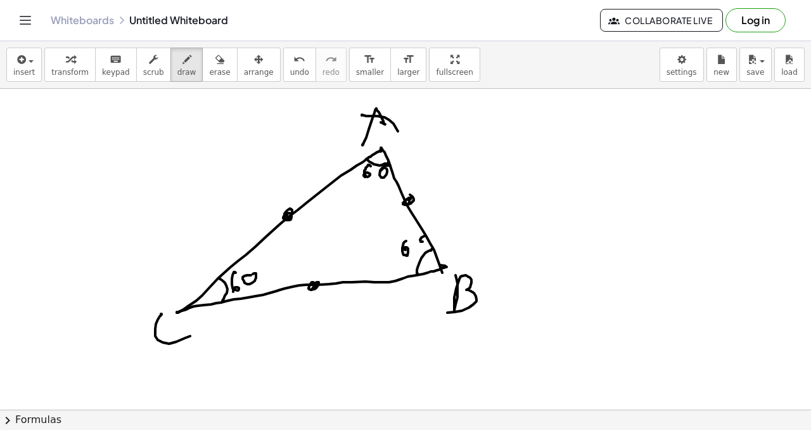
drag, startPoint x: 423, startPoint y: 236, endPoint x: 414, endPoint y: 236, distance: 9.5
click at [421, 236] on div at bounding box center [405, 107] width 811 height 724
drag, startPoint x: 445, startPoint y: 269, endPoint x: 286, endPoint y: 212, distance: 168.8
click at [281, 210] on div at bounding box center [405, 107] width 811 height 724
click at [292, 213] on div at bounding box center [405, 107] width 811 height 724
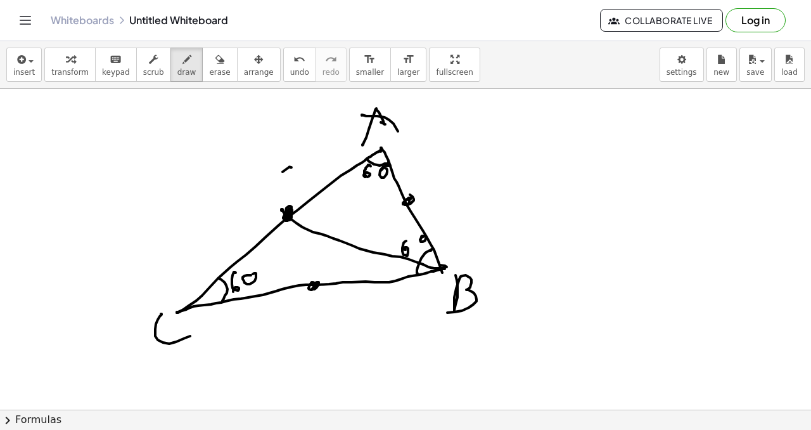
click at [291, 168] on div at bounding box center [405, 107] width 811 height 724
click at [292, 70] on span "undo" at bounding box center [299, 72] width 19 height 9
drag, startPoint x: 287, startPoint y: 176, endPoint x: 295, endPoint y: 196, distance: 21.9
click at [296, 196] on div at bounding box center [405, 107] width 811 height 724
drag, startPoint x: 195, startPoint y: 302, endPoint x: 414, endPoint y: 208, distance: 239.3
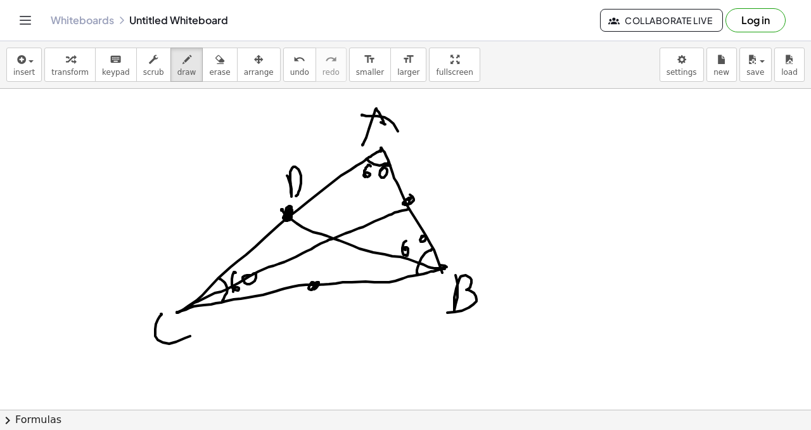
click at [414, 208] on div at bounding box center [405, 107] width 811 height 724
drag, startPoint x: 413, startPoint y: 205, endPoint x: 423, endPoint y: 203, distance: 10.9
click at [418, 207] on div at bounding box center [405, 107] width 811 height 724
click at [429, 208] on div at bounding box center [405, 107] width 811 height 724
drag, startPoint x: 430, startPoint y: 196, endPoint x: 439, endPoint y: 198, distance: 9.2
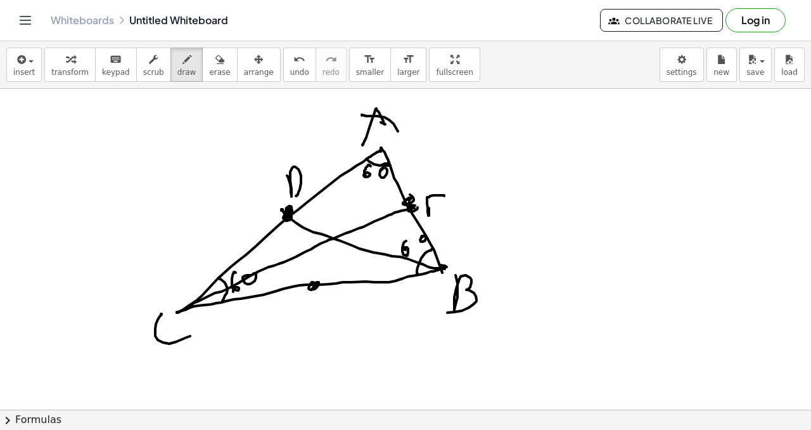
click at [444, 196] on div at bounding box center [405, 107] width 811 height 724
click at [446, 203] on div at bounding box center [405, 107] width 811 height 724
drag, startPoint x: 437, startPoint y: 217, endPoint x: 406, endPoint y: 225, distance: 32.1
click at [439, 216] on div at bounding box center [405, 107] width 811 height 724
drag, startPoint x: 337, startPoint y: 257, endPoint x: 335, endPoint y: 250, distance: 6.8
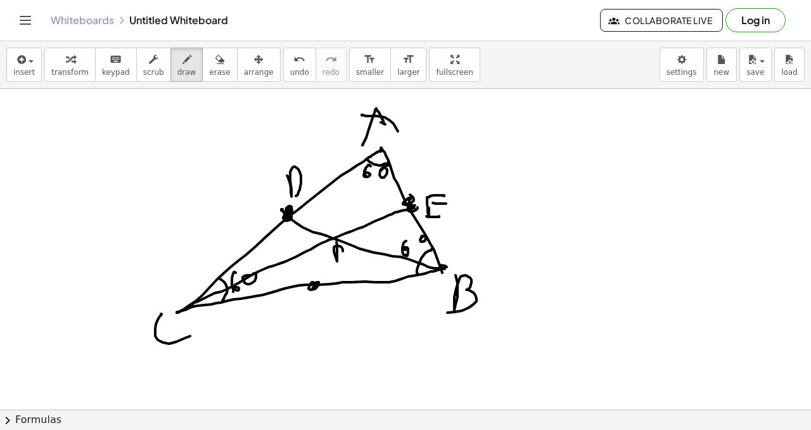
click at [335, 252] on div at bounding box center [405, 107] width 811 height 724
drag, startPoint x: 307, startPoint y: 205, endPoint x: 313, endPoint y: 214, distance: 10.0
click at [311, 222] on div at bounding box center [405, 107] width 811 height 724
drag, startPoint x: 323, startPoint y: 194, endPoint x: 340, endPoint y: 184, distance: 19.0
click at [325, 227] on div at bounding box center [405, 107] width 811 height 724
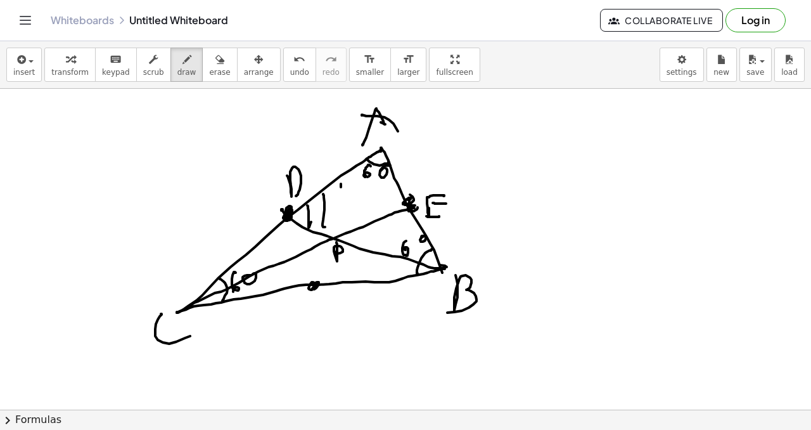
drag, startPoint x: 341, startPoint y: 187, endPoint x: 347, endPoint y: 199, distance: 13.6
click at [343, 214] on div at bounding box center [405, 107] width 811 height 724
drag, startPoint x: 357, startPoint y: 174, endPoint x: 366, endPoint y: 174, distance: 8.9
click at [362, 205] on div at bounding box center [405, 107] width 811 height 724
drag, startPoint x: 368, startPoint y: 181, endPoint x: 382, endPoint y: 189, distance: 16.2
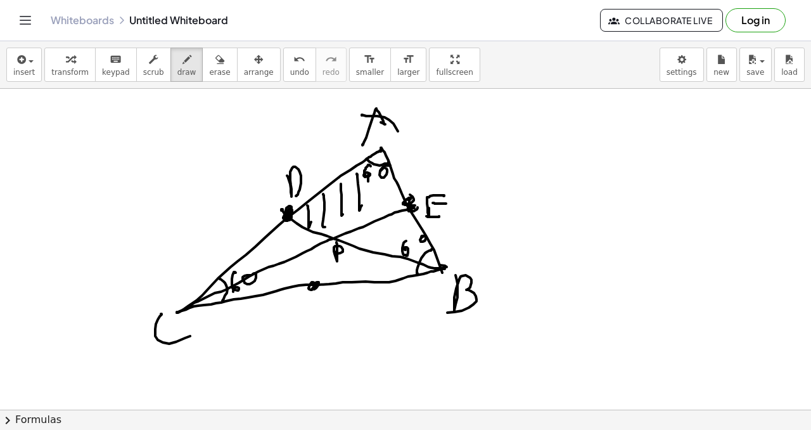
click at [375, 203] on div at bounding box center [405, 107] width 811 height 724
drag, startPoint x: 388, startPoint y: 189, endPoint x: 391, endPoint y: 207, distance: 17.3
click at [390, 210] on div at bounding box center [405, 107] width 811 height 724
click at [348, 220] on div at bounding box center [405, 107] width 811 height 724
click at [290, 77] on button "undo undo" at bounding box center [299, 65] width 33 height 34
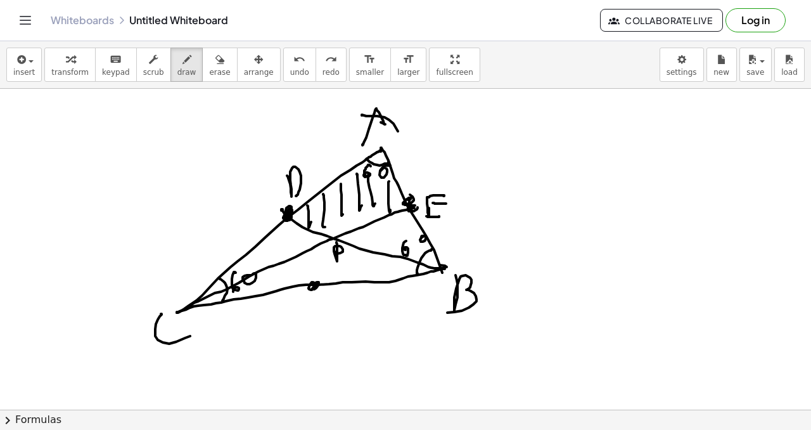
click at [268, 288] on div at bounding box center [405, 107] width 811 height 724
drag, startPoint x: 281, startPoint y: 279, endPoint x: 295, endPoint y: 258, distance: 25.5
click at [283, 283] on div at bounding box center [405, 107] width 811 height 724
drag, startPoint x: 297, startPoint y: 254, endPoint x: 310, endPoint y: 255, distance: 12.7
click at [302, 276] on div at bounding box center [405, 107] width 811 height 724
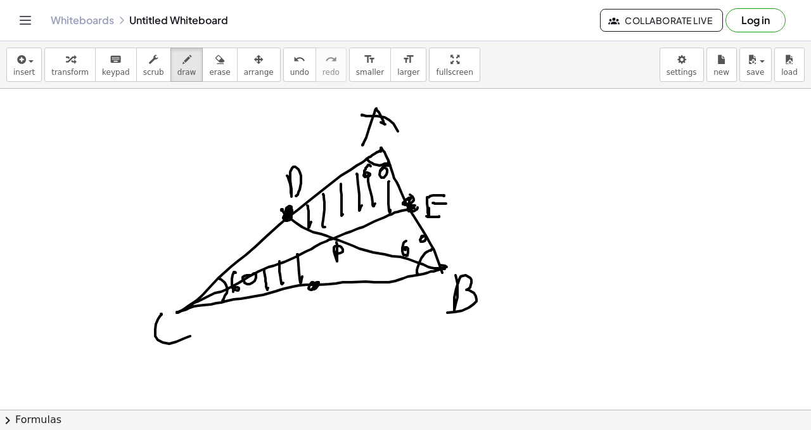
drag, startPoint x: 318, startPoint y: 258, endPoint x: 324, endPoint y: 267, distance: 10.5
click at [323, 269] on div at bounding box center [405, 107] width 811 height 724
drag, startPoint x: 335, startPoint y: 250, endPoint x: 353, endPoint y: 249, distance: 18.4
click at [345, 274] on div at bounding box center [405, 107] width 811 height 724
drag, startPoint x: 354, startPoint y: 250, endPoint x: 373, endPoint y: 262, distance: 22.5
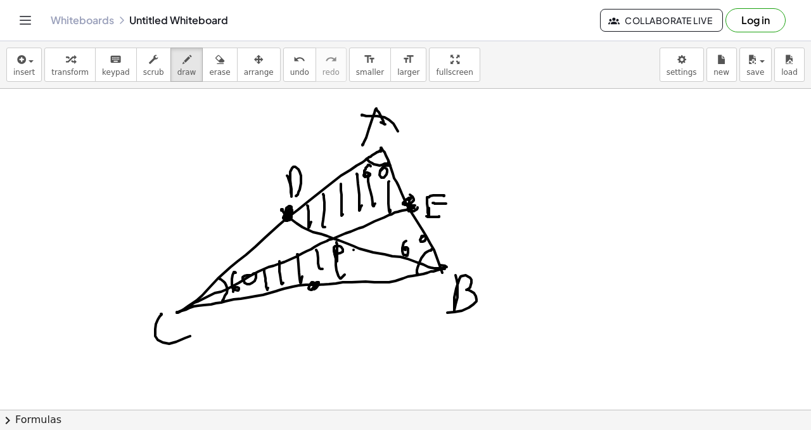
click at [368, 275] on div at bounding box center [405, 107] width 811 height 724
drag, startPoint x: 388, startPoint y: 260, endPoint x: 397, endPoint y: 278, distance: 19.3
click at [397, 278] on div at bounding box center [405, 107] width 811 height 724
drag, startPoint x: 409, startPoint y: 271, endPoint x: 412, endPoint y: 258, distance: 13.5
click at [410, 272] on div at bounding box center [405, 107] width 811 height 724
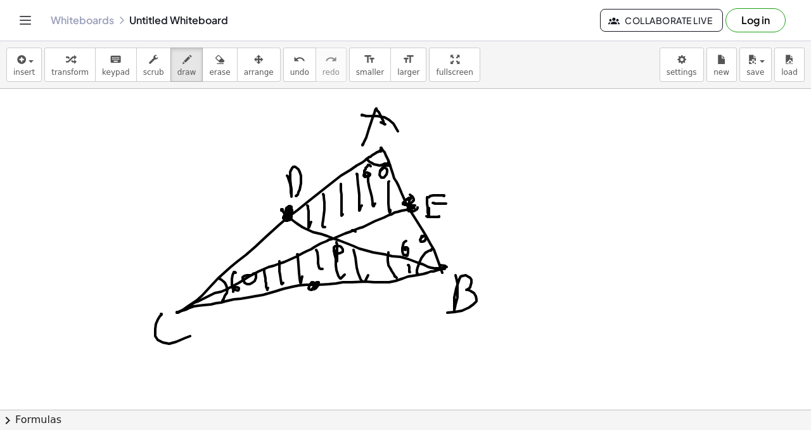
drag, startPoint x: 352, startPoint y: 231, endPoint x: 361, endPoint y: 244, distance: 16.0
click at [360, 245] on div at bounding box center [405, 107] width 811 height 724
drag, startPoint x: 370, startPoint y: 229, endPoint x: 380, endPoint y: 231, distance: 10.3
click at [382, 233] on div at bounding box center [405, 107] width 811 height 724
drag, startPoint x: 371, startPoint y: 231, endPoint x: 378, endPoint y: 229, distance: 6.8
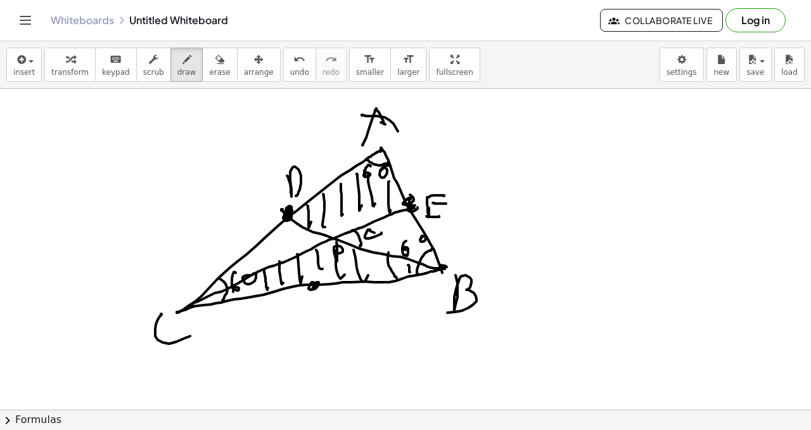
click at [383, 238] on div at bounding box center [405, 107] width 811 height 724
drag, startPoint x: 494, startPoint y: 179, endPoint x: 522, endPoint y: 176, distance: 28.0
click at [526, 179] on div at bounding box center [405, 107] width 811 height 724
drag, startPoint x: 504, startPoint y: 169, endPoint x: 531, endPoint y: 197, distance: 38.5
click at [530, 197] on div at bounding box center [405, 107] width 811 height 724
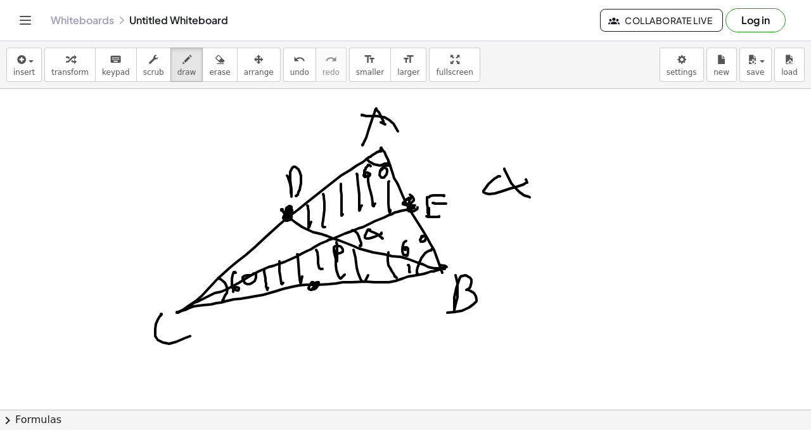
drag, startPoint x: 553, startPoint y: 177, endPoint x: 551, endPoint y: 186, distance: 9.1
click at [564, 177] on div at bounding box center [405, 107] width 811 height 724
drag, startPoint x: 572, startPoint y: 189, endPoint x: 578, endPoint y: 179, distance: 11.1
click at [573, 188] on div at bounding box center [405, 107] width 811 height 724
drag, startPoint x: 600, startPoint y: 176, endPoint x: 587, endPoint y: 196, distance: 24.5
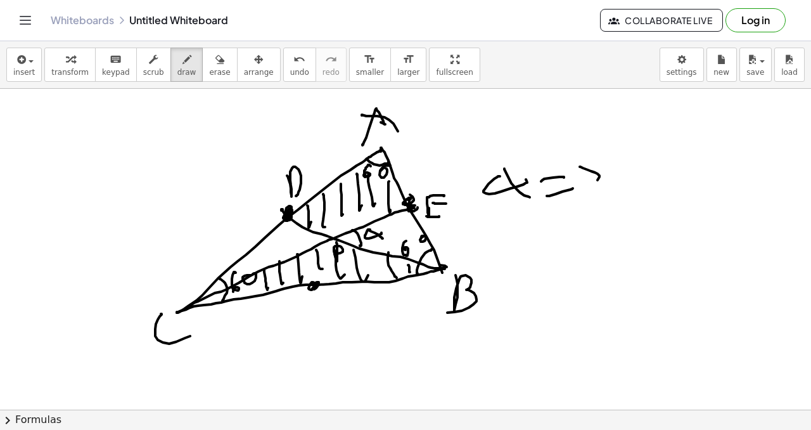
click at [588, 195] on div at bounding box center [405, 107] width 811 height 724
click at [587, 202] on div at bounding box center [405, 107] width 811 height 724
drag, startPoint x: 414, startPoint y: 205, endPoint x: 328, endPoint y: 191, distance: 87.3
click at [324, 189] on div at bounding box center [405, 107] width 811 height 724
drag, startPoint x: 326, startPoint y: 188, endPoint x: 323, endPoint y: 173, distance: 14.9
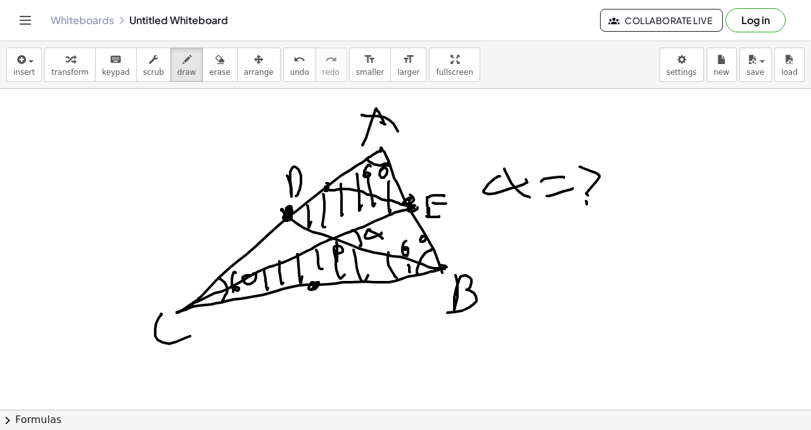
click at [327, 182] on div at bounding box center [405, 107] width 811 height 724
click at [324, 171] on div at bounding box center [405, 107] width 811 height 724
drag, startPoint x: 319, startPoint y: 159, endPoint x: 326, endPoint y: 157, distance: 7.4
click at [327, 155] on div at bounding box center [405, 107] width 811 height 724
drag, startPoint x: 318, startPoint y: 167, endPoint x: 328, endPoint y: 165, distance: 10.9
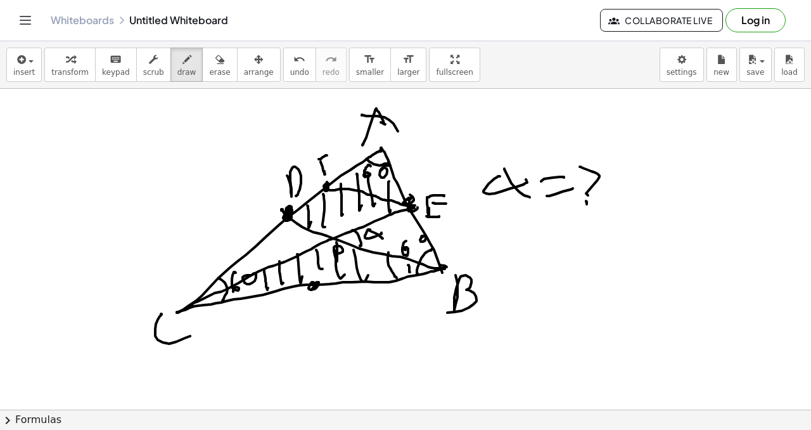
click at [331, 164] on div at bounding box center [405, 107] width 811 height 724
drag, startPoint x: 288, startPoint y: 220, endPoint x: 297, endPoint y: 283, distance: 63.9
click at [296, 283] on div at bounding box center [405, 107] width 811 height 724
click at [312, 306] on div at bounding box center [405, 107] width 811 height 724
drag, startPoint x: 295, startPoint y: 281, endPoint x: 295, endPoint y: 288, distance: 7.6
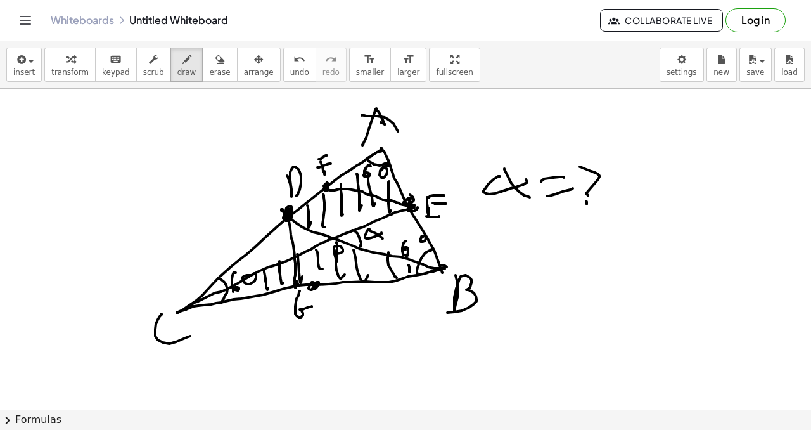
click at [297, 285] on div at bounding box center [405, 107] width 811 height 724
drag, startPoint x: 347, startPoint y: 172, endPoint x: 351, endPoint y: 186, distance: 14.6
click at [349, 188] on div at bounding box center [405, 107] width 811 height 724
click at [309, 280] on div at bounding box center [405, 107] width 811 height 724
drag, startPoint x: 319, startPoint y: 233, endPoint x: 316, endPoint y: 247, distance: 13.5
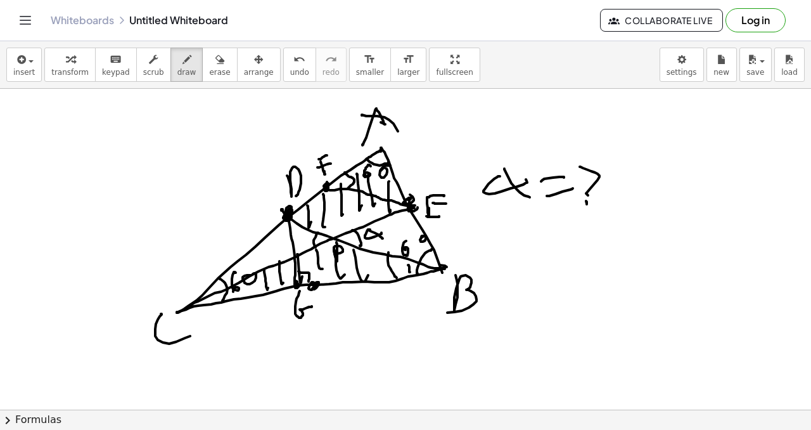
click at [316, 247] on div at bounding box center [405, 107] width 811 height 724
drag, startPoint x: 302, startPoint y: 240, endPoint x: 311, endPoint y: 238, distance: 9.1
click at [313, 239] on div at bounding box center [405, 107] width 811 height 724
drag, startPoint x: 307, startPoint y: 236, endPoint x: 317, endPoint y: 243, distance: 11.8
click at [317, 243] on div at bounding box center [405, 107] width 811 height 724
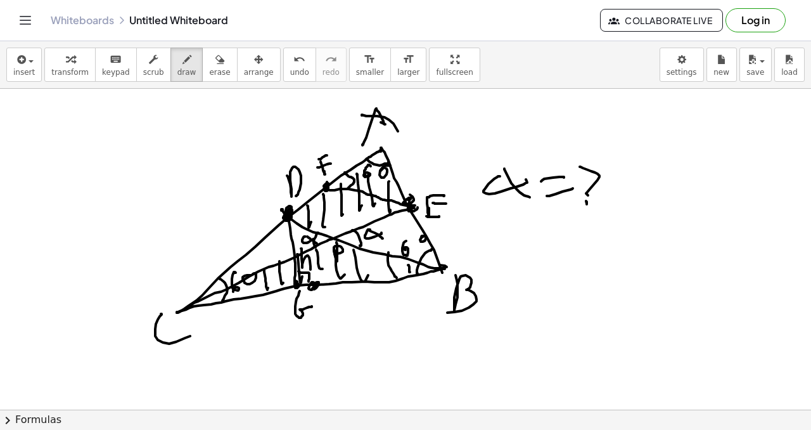
drag, startPoint x: 301, startPoint y: 248, endPoint x: 311, endPoint y: 257, distance: 13.0
click at [311, 267] on div at bounding box center [405, 107] width 811 height 724
drag, startPoint x: 376, startPoint y: 176, endPoint x: 388, endPoint y: 191, distance: 19.4
click at [383, 193] on div at bounding box center [405, 107] width 811 height 724
drag, startPoint x: 248, startPoint y: 253, endPoint x: 259, endPoint y: 255, distance: 10.5
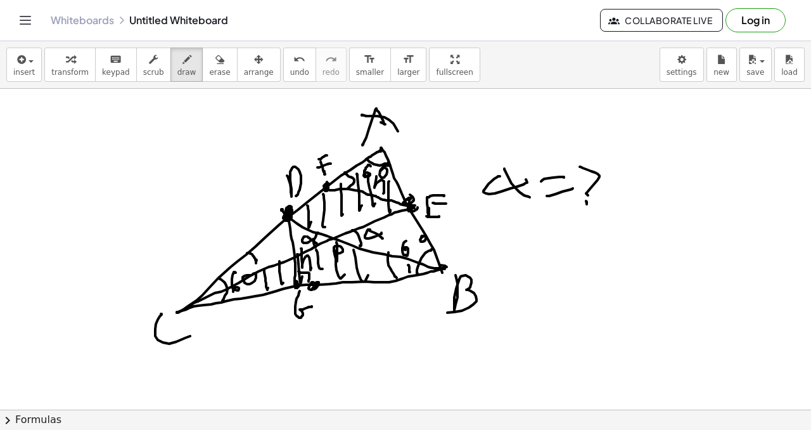
click at [257, 259] on div at bounding box center [405, 107] width 811 height 724
drag, startPoint x: 260, startPoint y: 254, endPoint x: 262, endPoint y: 245, distance: 9.1
click at [275, 247] on div at bounding box center [405, 107] width 811 height 724
drag, startPoint x: 262, startPoint y: 247, endPoint x: 288, endPoint y: 247, distance: 26.0
click at [288, 251] on div at bounding box center [405, 107] width 811 height 724
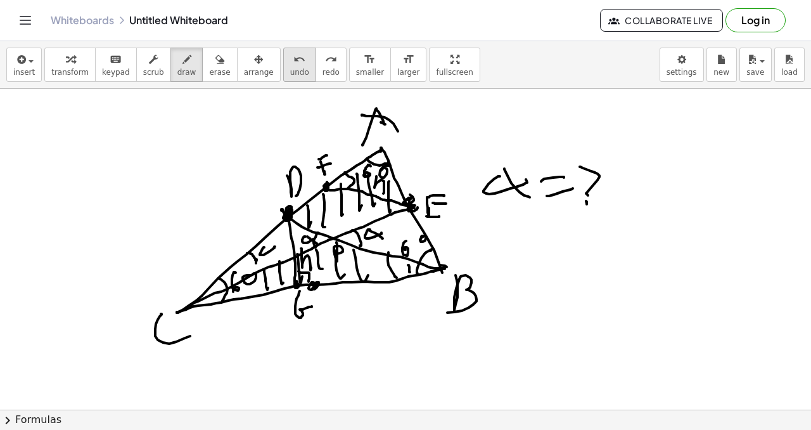
click at [293, 64] on icon "undo" at bounding box center [299, 59] width 12 height 15
drag, startPoint x: 294, startPoint y: 64, endPoint x: 295, endPoint y: 57, distance: 7.1
click at [295, 65] on div "undo" at bounding box center [299, 58] width 19 height 15
drag, startPoint x: 262, startPoint y: 243, endPoint x: 269, endPoint y: 251, distance: 10.8
click at [269, 251] on div at bounding box center [405, 107] width 811 height 724
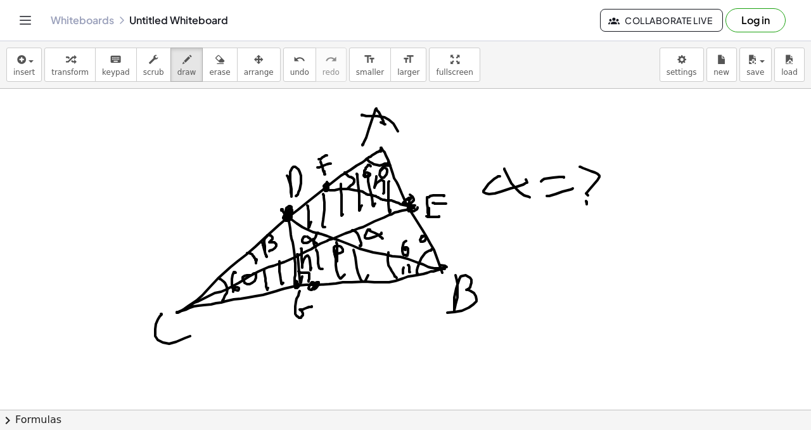
drag, startPoint x: 403, startPoint y: 273, endPoint x: 411, endPoint y: 259, distance: 16.2
click at [411, 259] on div at bounding box center [405, 107] width 811 height 724
drag, startPoint x: 394, startPoint y: 261, endPoint x: 401, endPoint y: 268, distance: 9.4
click at [399, 267] on div at bounding box center [405, 107] width 811 height 724
click at [284, 226] on div at bounding box center [405, 107] width 811 height 724
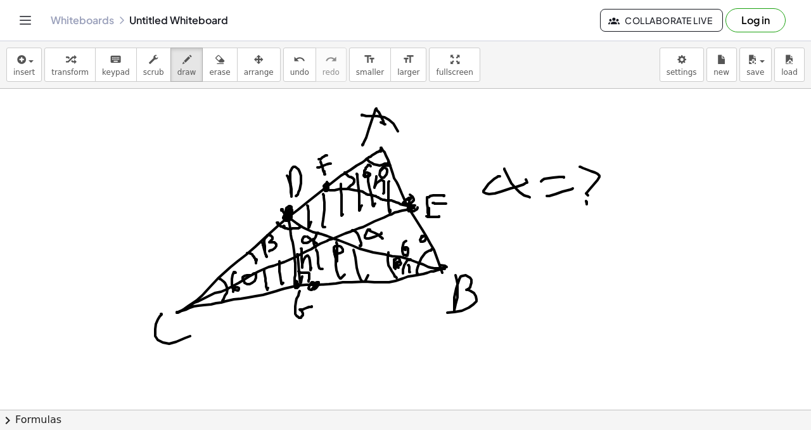
drag, startPoint x: 277, startPoint y: 222, endPoint x: 293, endPoint y: 228, distance: 17.4
click at [298, 227] on div at bounding box center [405, 107] width 811 height 724
drag, startPoint x: 284, startPoint y: 232, endPoint x: 295, endPoint y: 235, distance: 11.2
click at [297, 236] on div at bounding box center [405, 107] width 811 height 724
drag, startPoint x: 402, startPoint y: 191, endPoint x: 395, endPoint y: 217, distance: 27.7
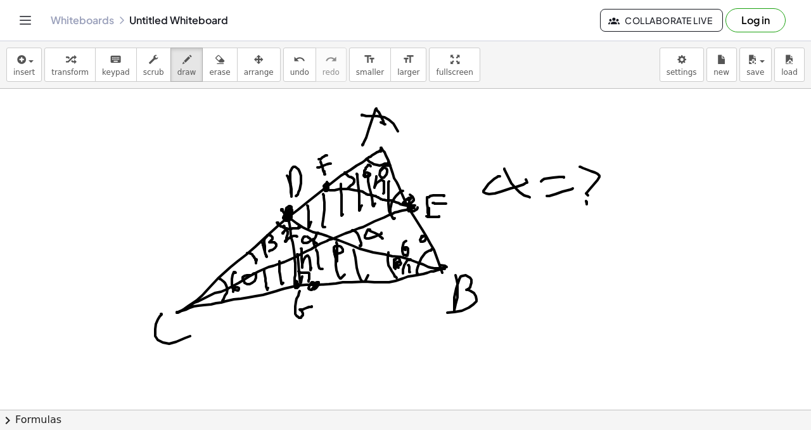
click at [395, 217] on div at bounding box center [405, 107] width 811 height 724
drag, startPoint x: 378, startPoint y: 207, endPoint x: 389, endPoint y: 208, distance: 11.4
click at [390, 209] on div at bounding box center [405, 107] width 811 height 724
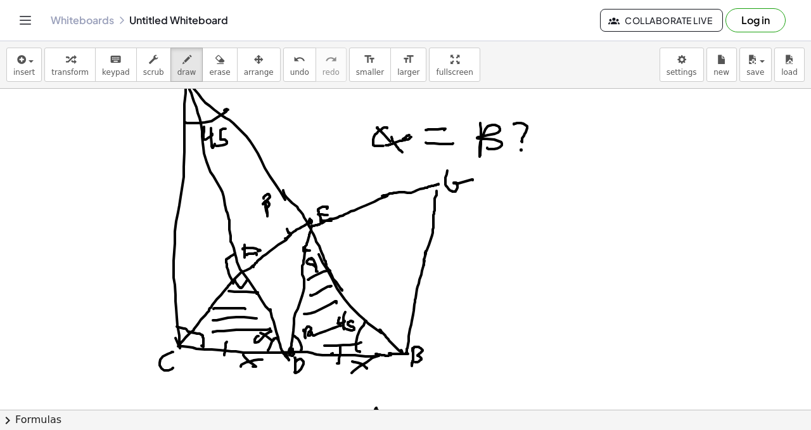
scroll to position [46, 0]
